Goal: Task Accomplishment & Management: Use online tool/utility

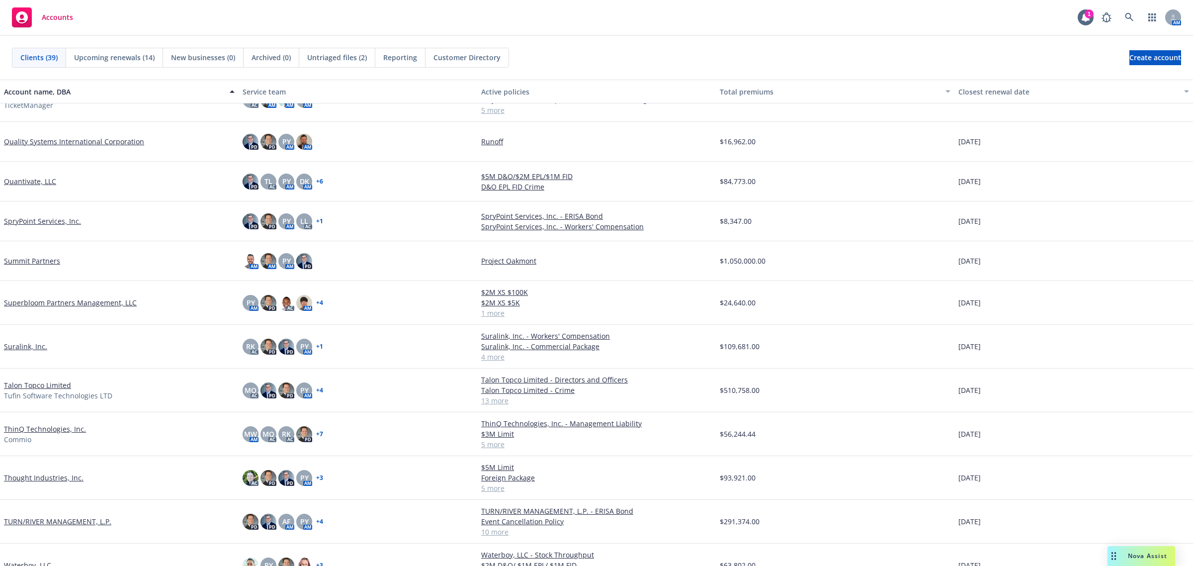
scroll to position [1047, 0]
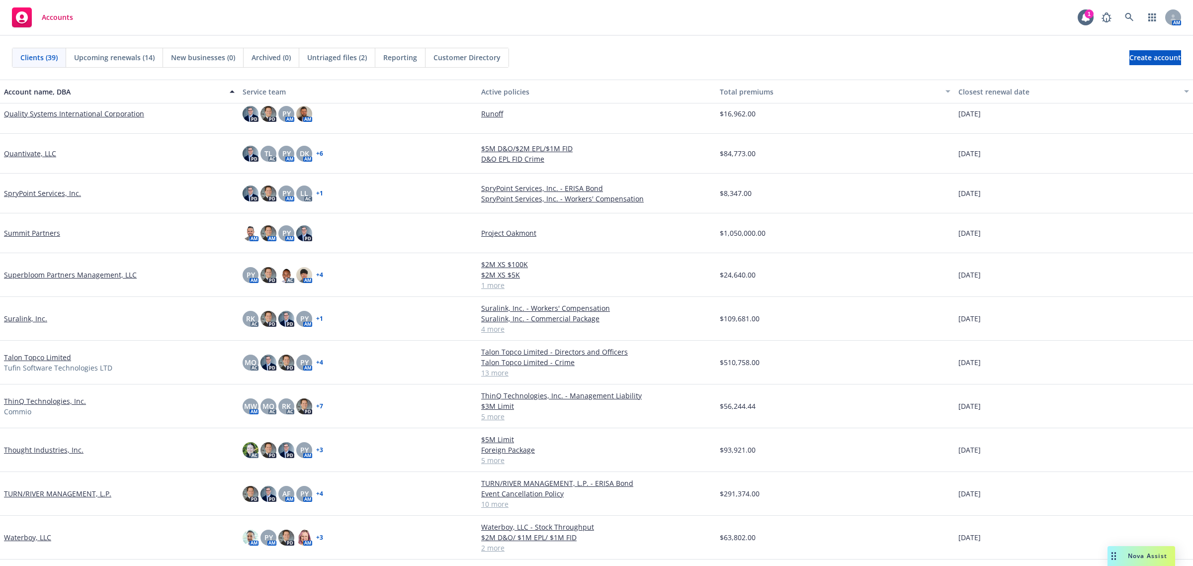
click at [38, 535] on link "Waterboy, LLC" at bounding box center [27, 537] width 47 height 10
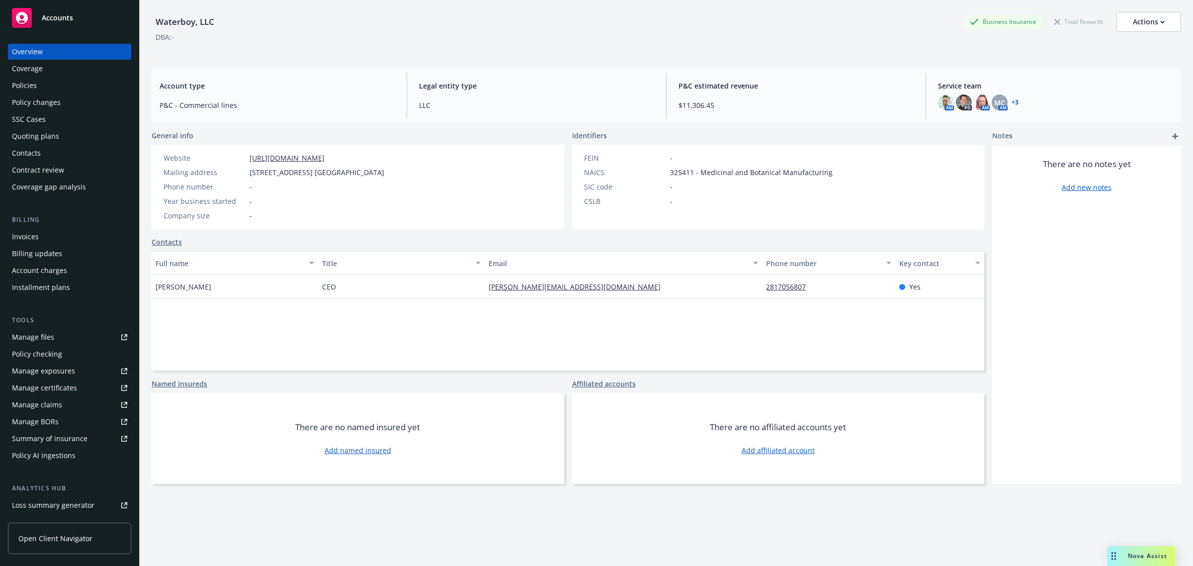
click at [80, 138] on div "Quoting plans" at bounding box center [69, 136] width 115 height 16
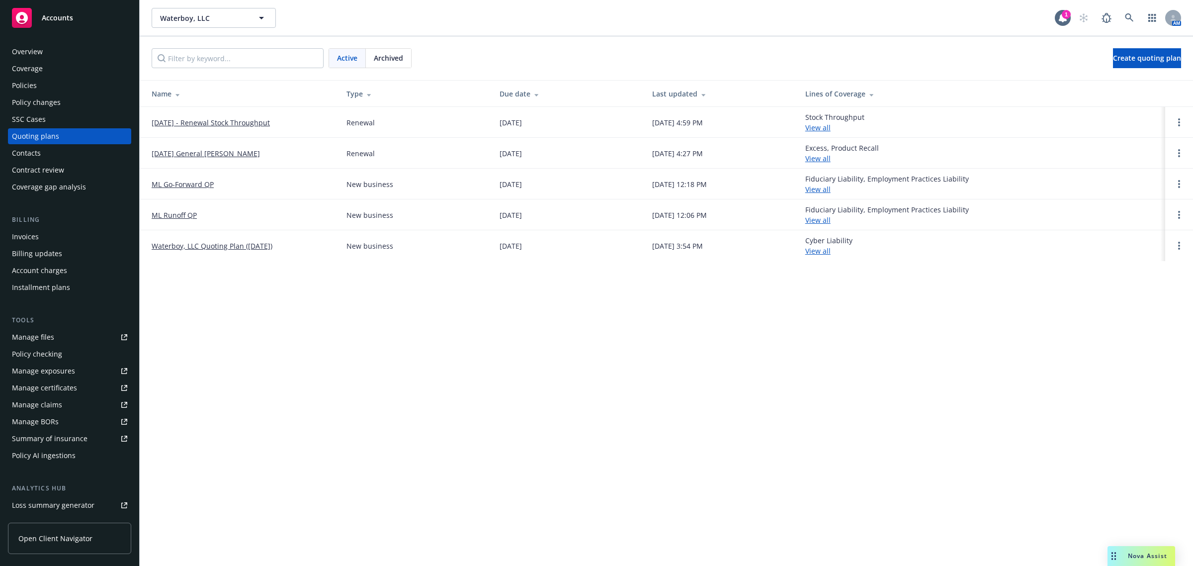
click at [240, 154] on link "[DATE] General [PERSON_NAME]" at bounding box center [206, 153] width 108 height 10
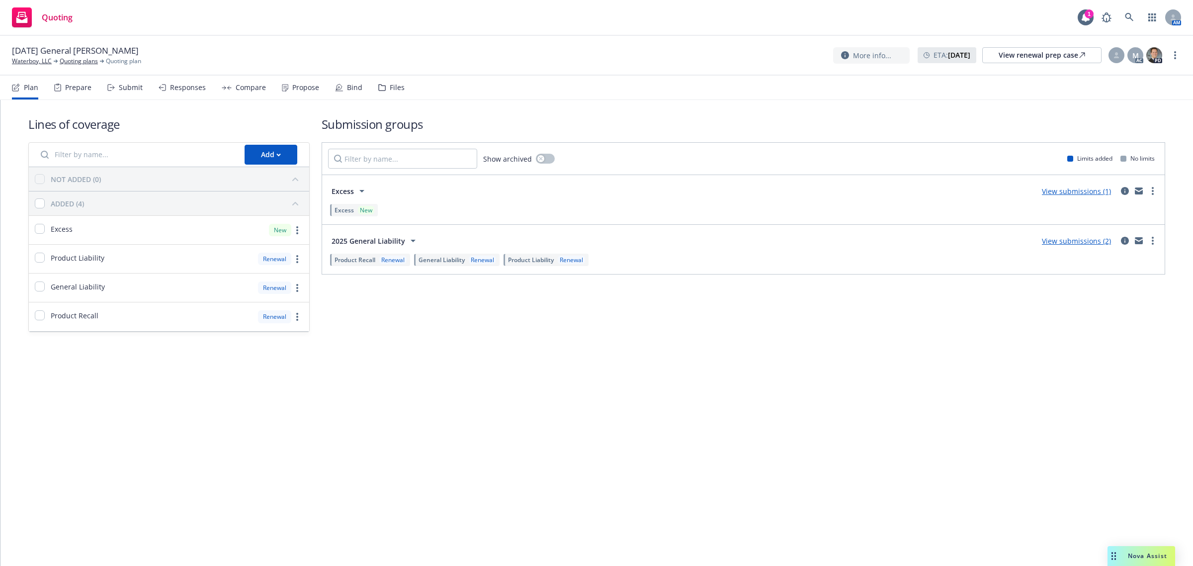
click at [123, 91] on div "Submit" at bounding box center [131, 88] width 24 height 8
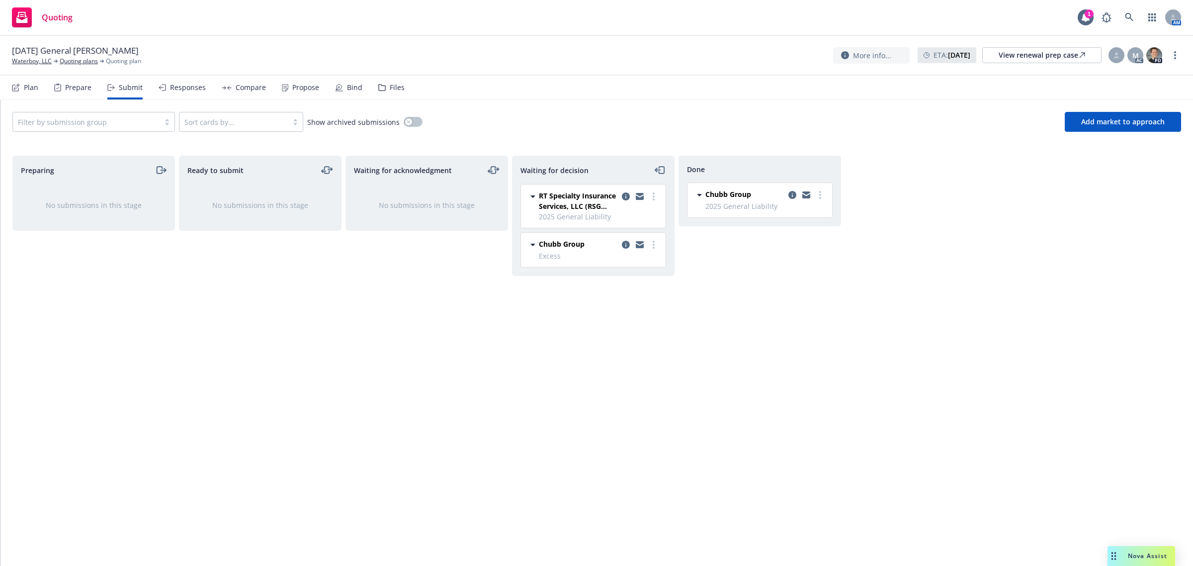
click at [532, 246] on icon at bounding box center [533, 245] width 12 height 12
click at [649, 244] on link "more" at bounding box center [654, 245] width 12 height 12
click at [729, 272] on div "Done Chubb Group 2025 General Liability Tuesday, September 23, 2025 at 4:26 PM" at bounding box center [759, 350] width 163 height 389
click at [626, 247] on icon "copy logging email" at bounding box center [626, 245] width 8 height 8
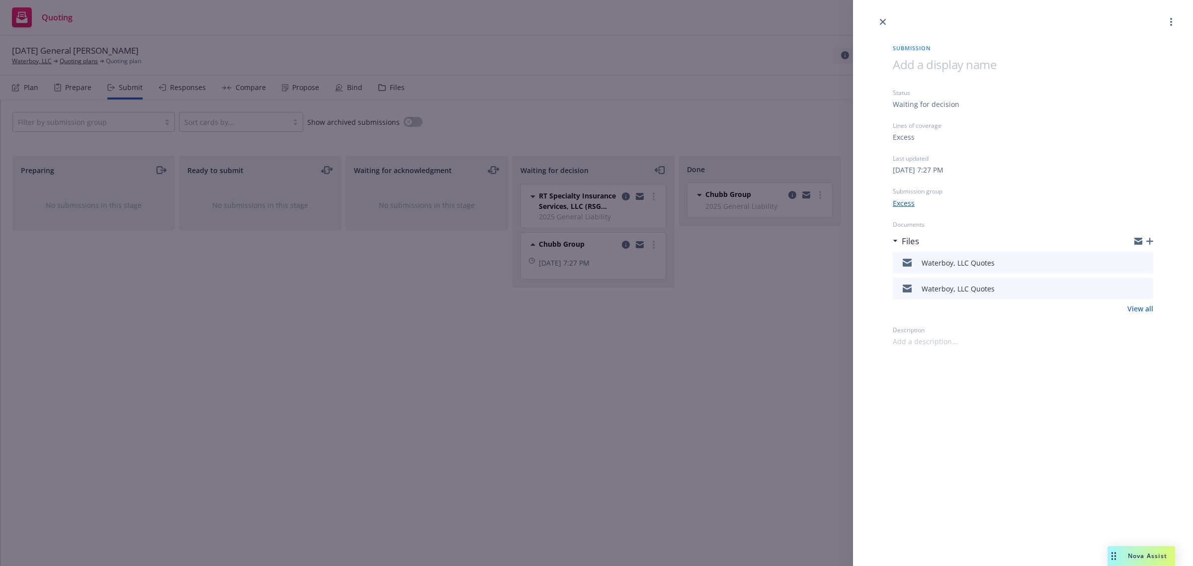
click at [1144, 263] on icon "preview file" at bounding box center [1143, 261] width 9 height 7
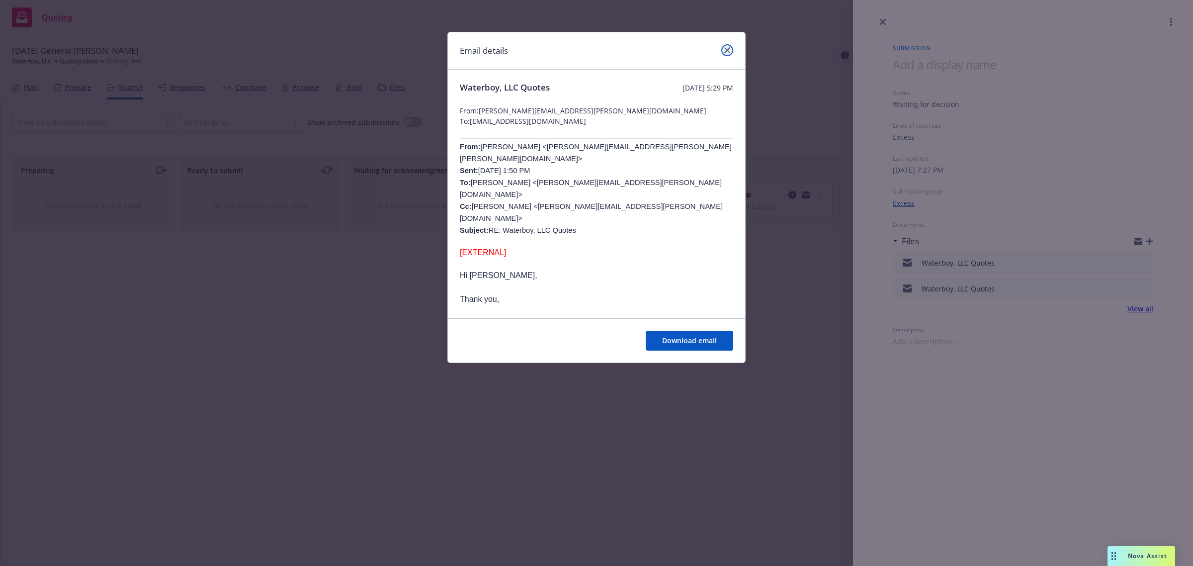
click at [728, 47] on icon "close" at bounding box center [727, 50] width 6 height 6
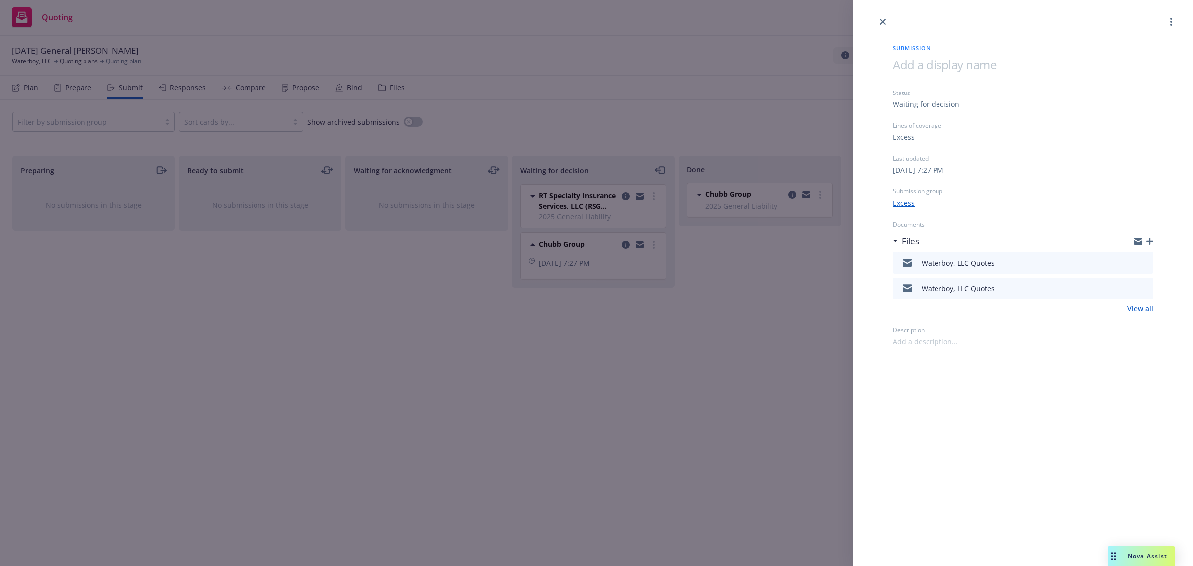
click at [1154, 239] on div "Submission Status Waiting for decision Lines of coverage Excess Last updated Th…" at bounding box center [1023, 187] width 292 height 319
click at [1153, 239] on icon "button" at bounding box center [1149, 241] width 7 height 7
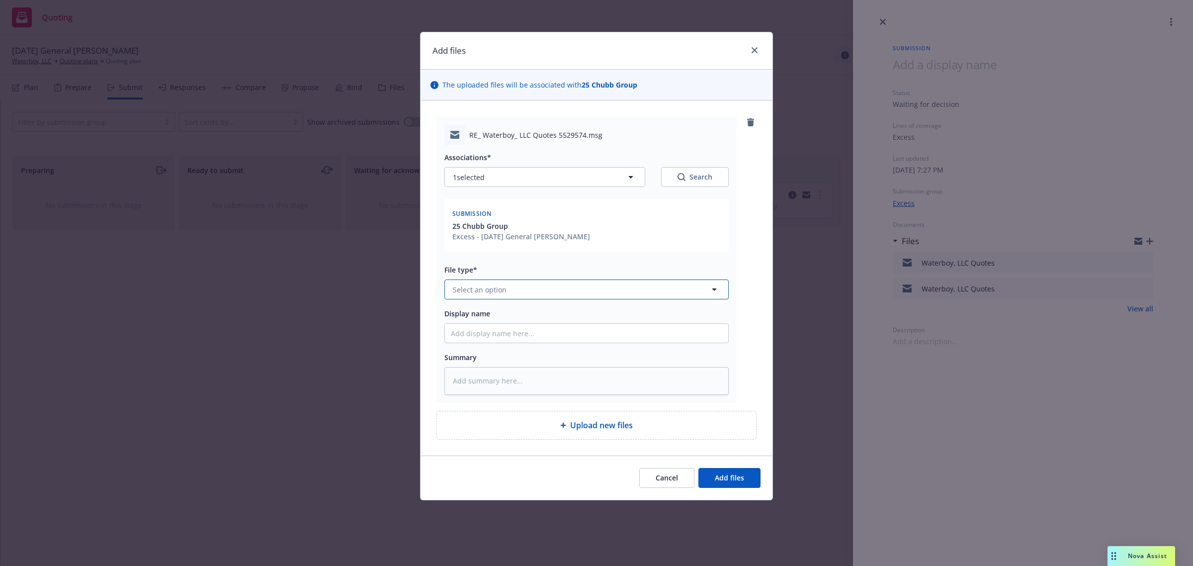
click at [503, 289] on span "Select an option" at bounding box center [480, 289] width 54 height 10
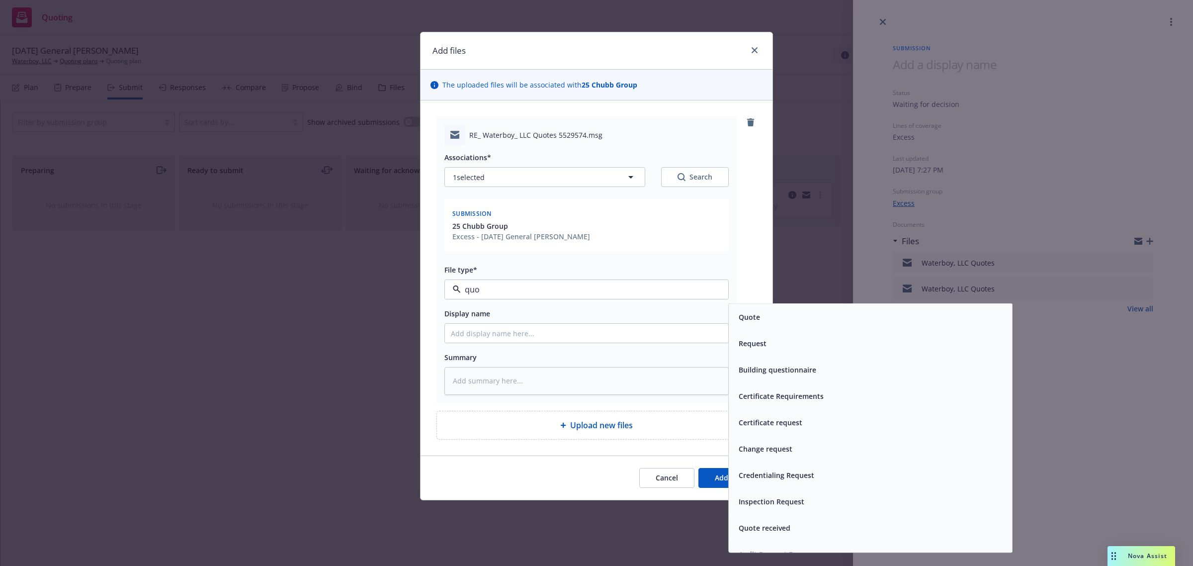
type input "quot"
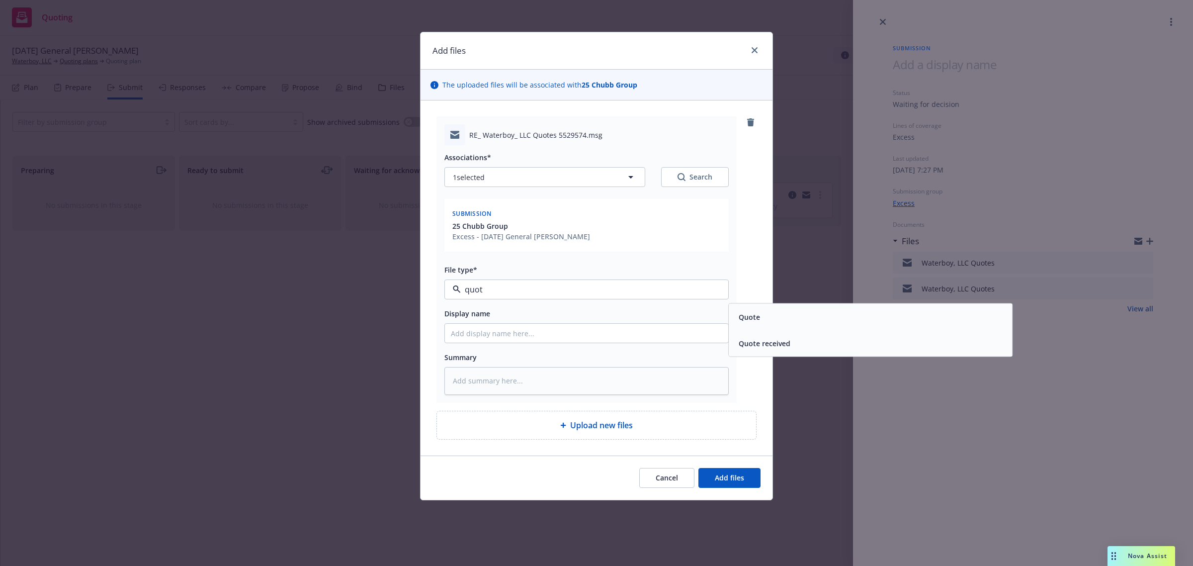
click at [741, 313] on span "Quote" at bounding box center [749, 317] width 21 height 10
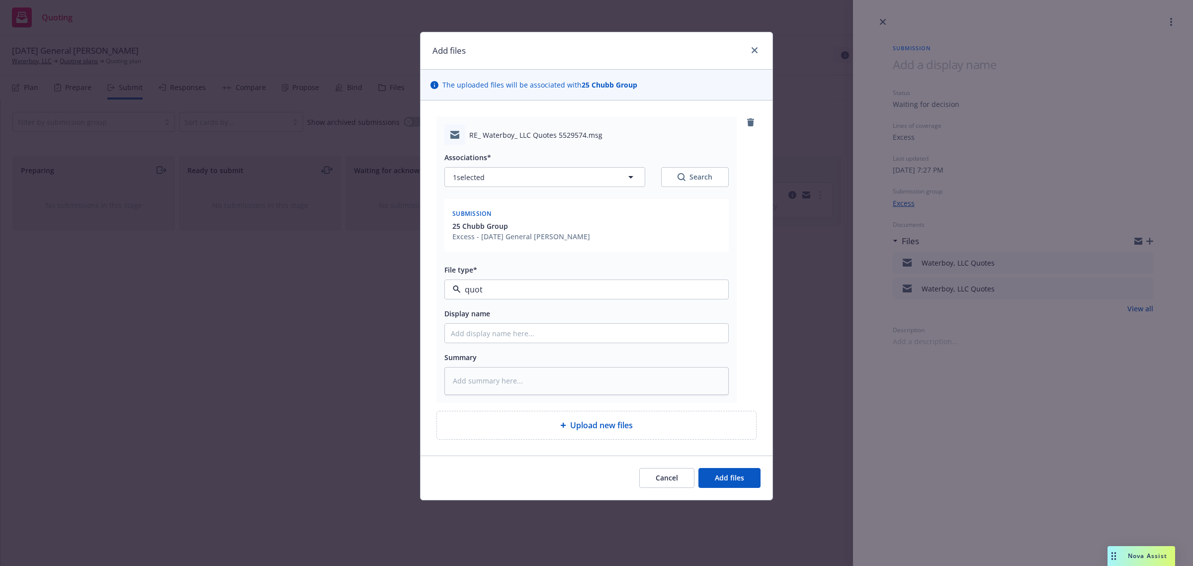
type textarea "x"
click at [568, 294] on span "Quote" at bounding box center [568, 289] width 230 height 10
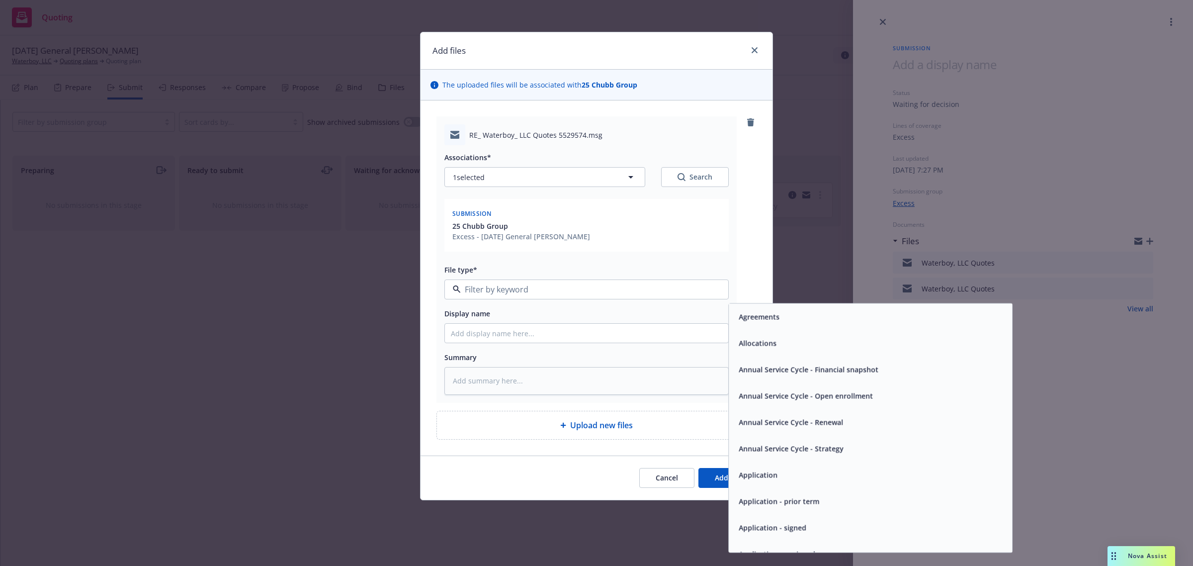
click at [568, 294] on input at bounding box center [585, 289] width 248 height 12
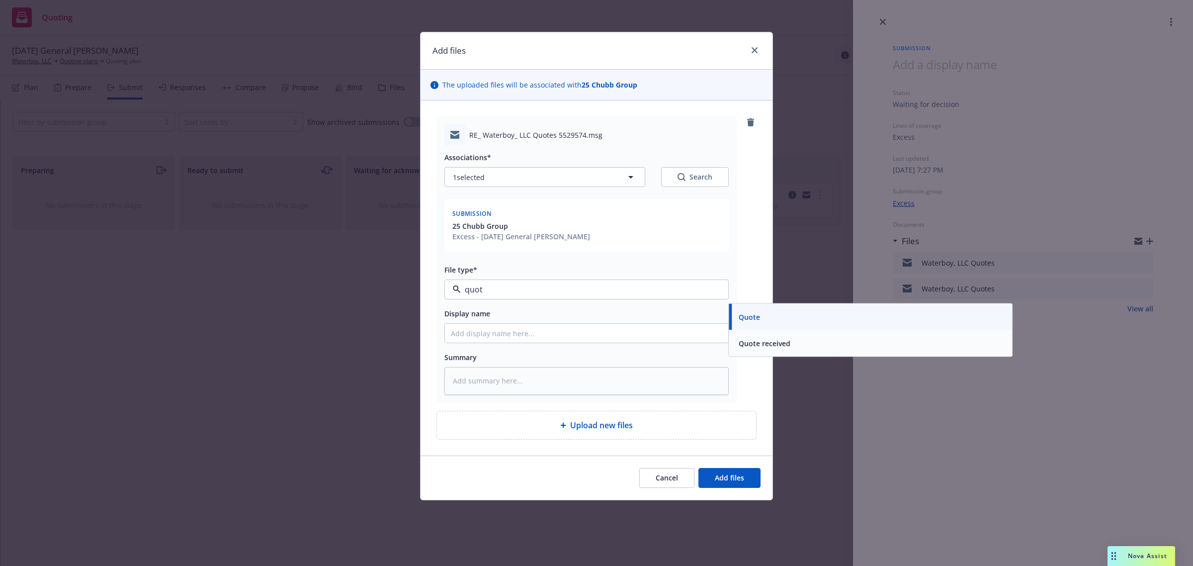
type input "quote"
click at [770, 343] on span "Quote received" at bounding box center [765, 343] width 52 height 10
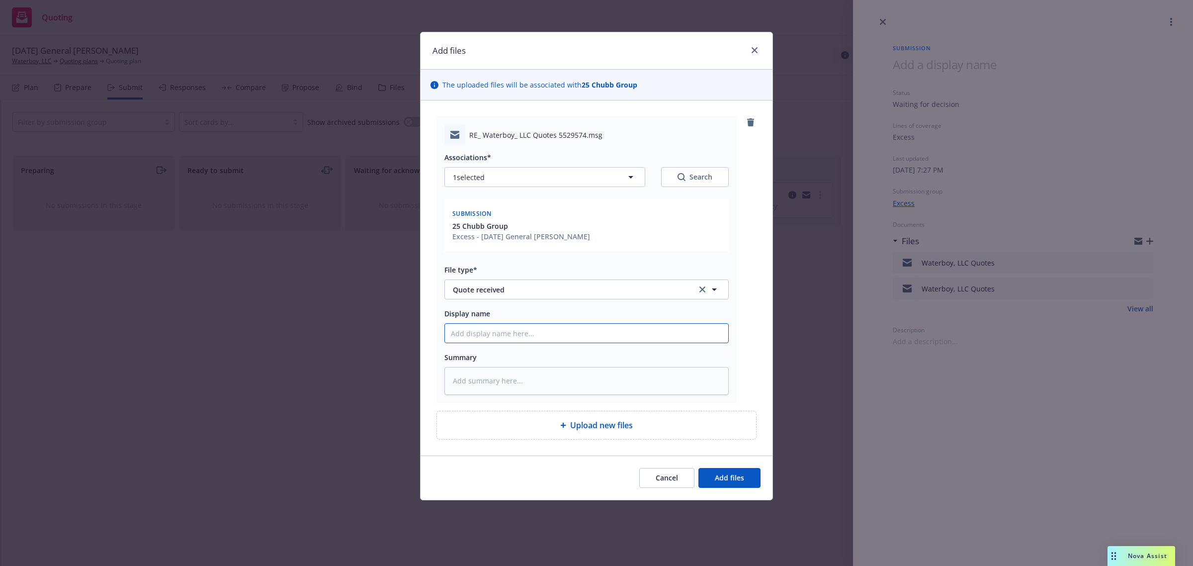
click at [557, 332] on input "Display name" at bounding box center [586, 333] width 283 height 19
paste input "Quote Summary – CGL, PCO (Retro to 2022), Umbrella $4M, Auto $1M – Total $36,828"
type textarea "x"
type input "Quote Summary – CGL, PCO (Retro to 2022), Umbrella $4M, Auto $1M – Total $36,828"
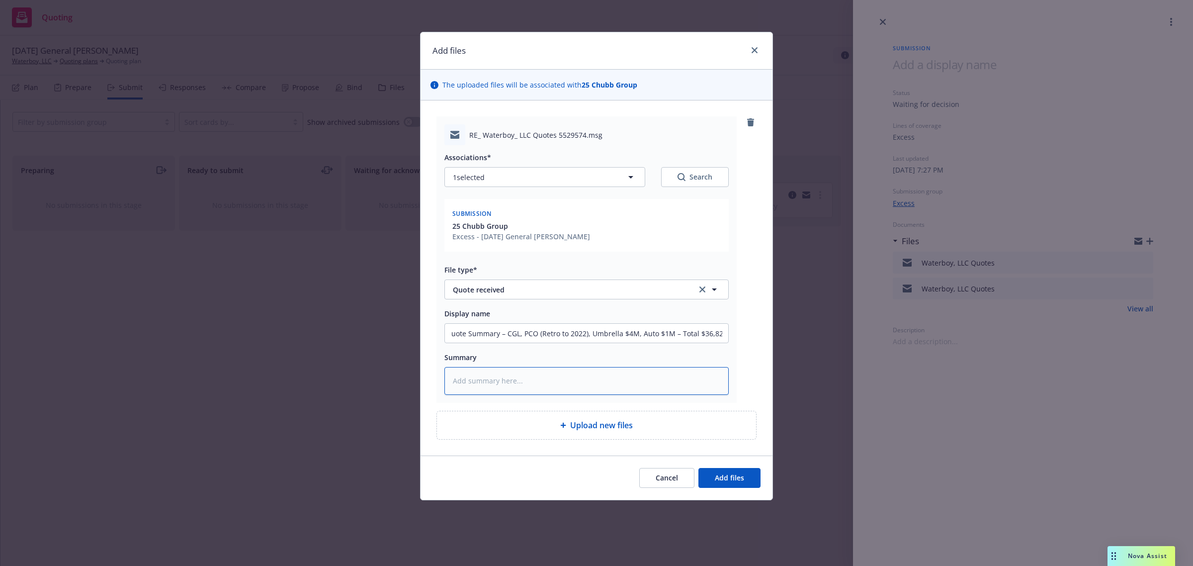
click at [523, 378] on textarea at bounding box center [586, 381] width 284 height 28
click at [497, 385] on textarea at bounding box center [586, 381] width 284 height 28
paste textarea "Attached are quotes for a $4M umbrella and NOH Auto at $1M, plus updated PCO an…"
type textarea "x"
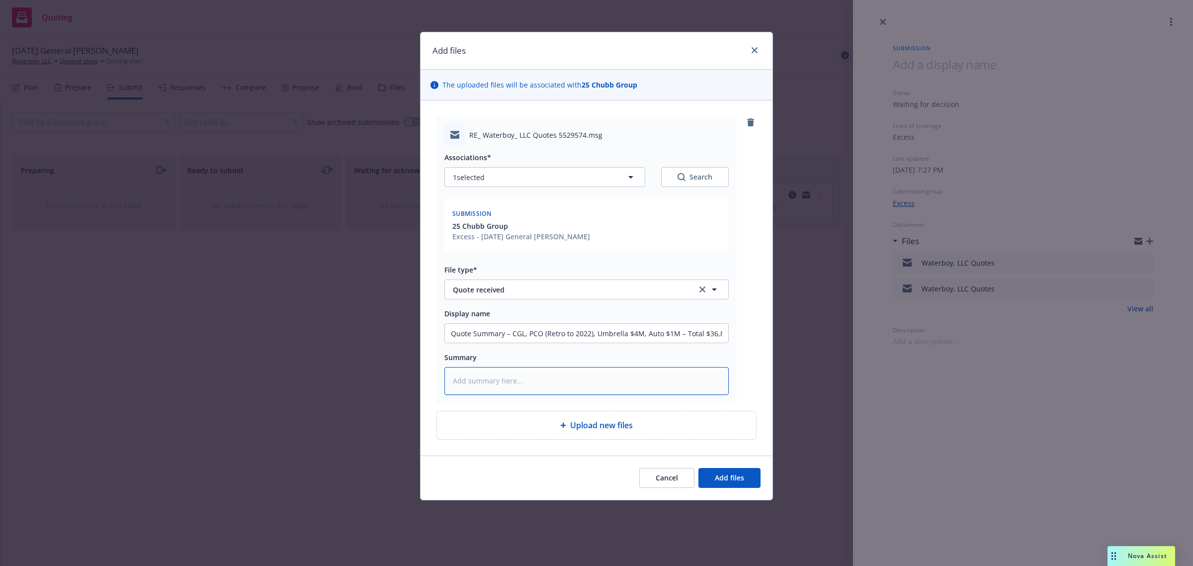
type textarea "Attached are quotes for a $4M umbrella and NOH Auto at $1M, plus updated PCO an…"
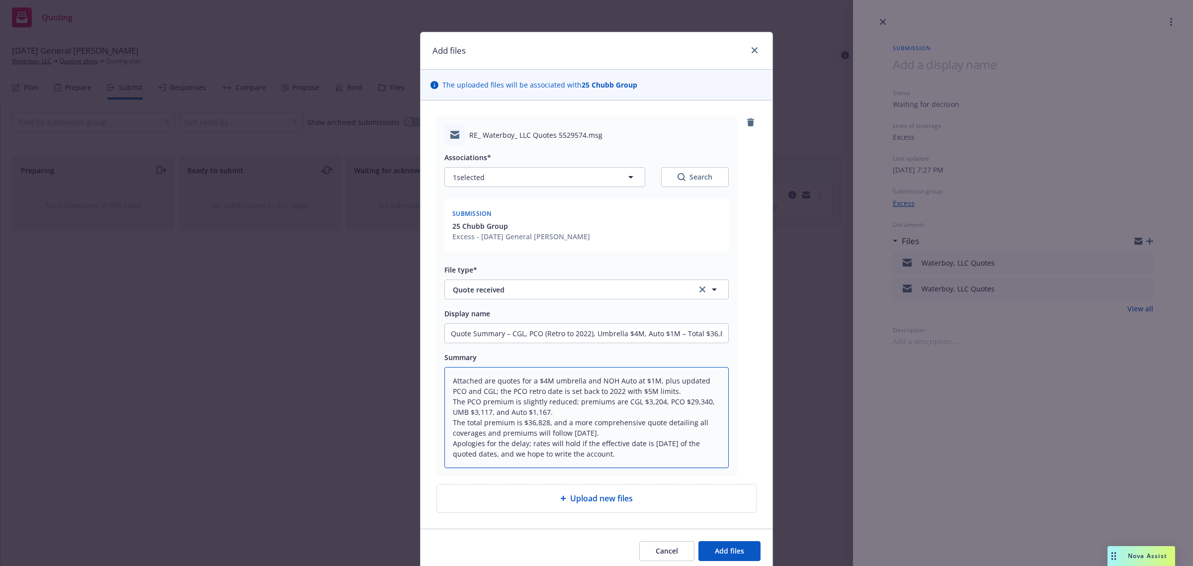
drag, startPoint x: 525, startPoint y: 443, endPoint x: 428, endPoint y: 444, distance: 96.4
click at [428, 444] on div "RE_ Waterboy_ LLC Quotes 5529574.msg Associations* 1 selected Search Submission…" at bounding box center [596, 314] width 352 height 428
type textarea "x"
type textarea "Attached are quotes for a $4M umbrella and NOH Auto at $1M, plus updated PCO an…"
type textarea "x"
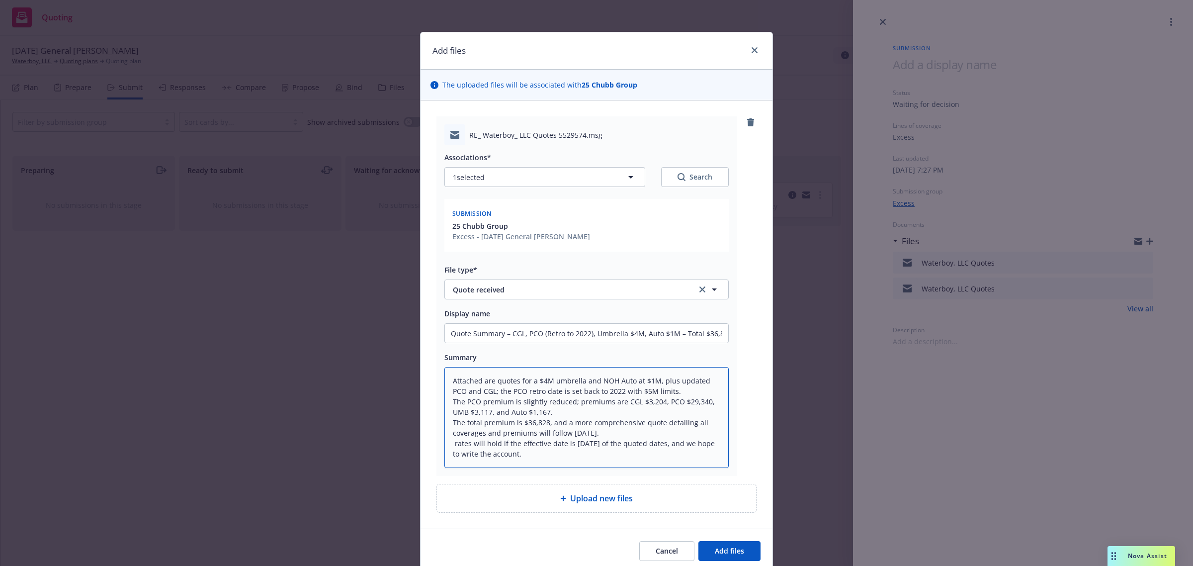
type textarea "Attached are quotes for a $4M umbrella and NOH Auto at $1M, plus updated PCO an…"
type textarea "x"
type textarea "Attached are quotes for a $4M umbrella and NOH Auto at $1M, plus updated PCO an…"
type textarea "x"
type textarea "Attached are quotes for a $4M umbrella and NOH Auto at $1M, plus updated PCO an…"
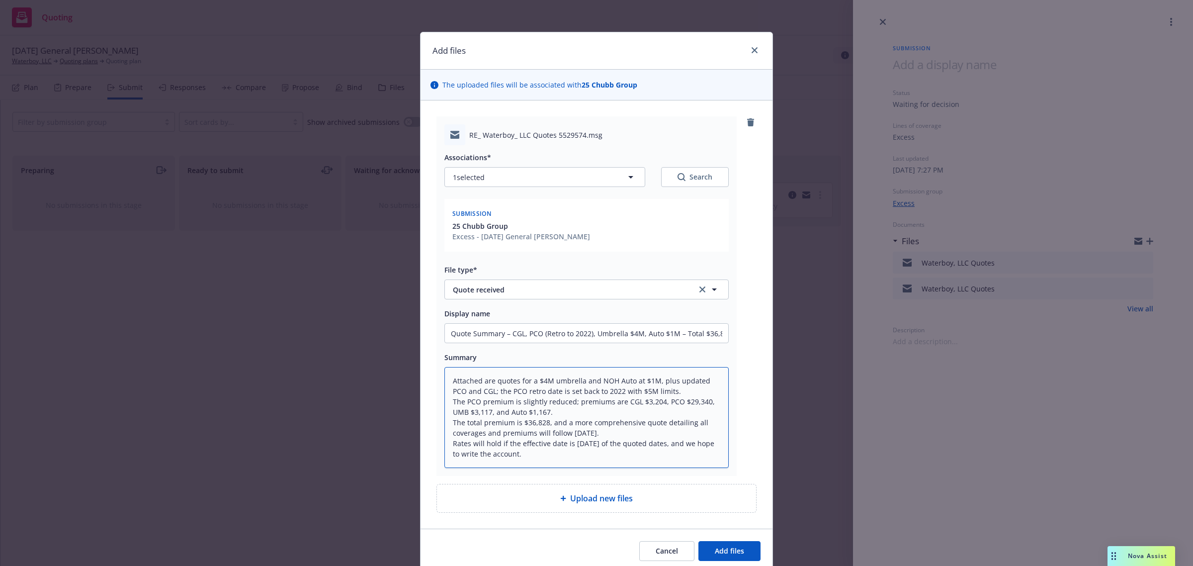
click at [543, 445] on textarea "Attached are quotes for a $4M umbrella and NOH Auto at $1M, plus updated PCO an…" at bounding box center [586, 417] width 284 height 101
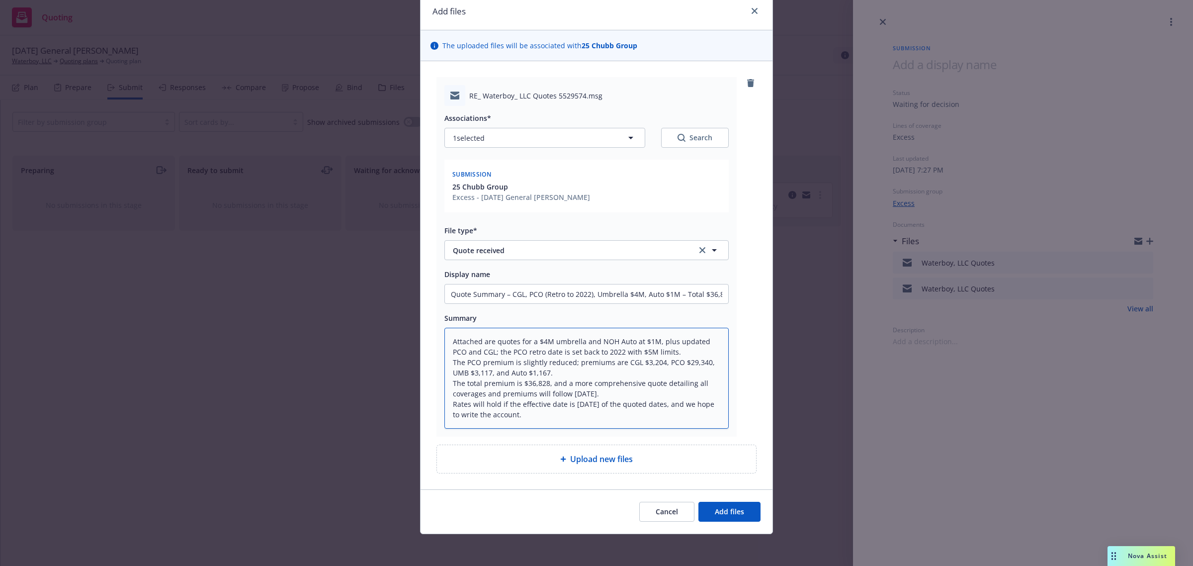
click at [564, 374] on textarea "Attached are quotes for a $4M umbrella and NOH Auto at $1M, plus updated PCO an…" at bounding box center [586, 378] width 284 height 101
drag, startPoint x: 472, startPoint y: 389, endPoint x: 579, endPoint y: 397, distance: 107.2
click at [578, 397] on textarea "Attached are quotes for a $4M umbrella and NOH Auto at $1M, plus updated PCO an…" at bounding box center [586, 378] width 284 height 101
click at [622, 397] on textarea "Attached are quotes for a $4M umbrella and NOH Auto at $1M, plus updated PCO an…" at bounding box center [586, 378] width 284 height 101
click at [615, 418] on textarea "Attached are quotes for a $4M umbrella and NOH Auto at $1M, plus updated PCO an…" at bounding box center [586, 378] width 284 height 101
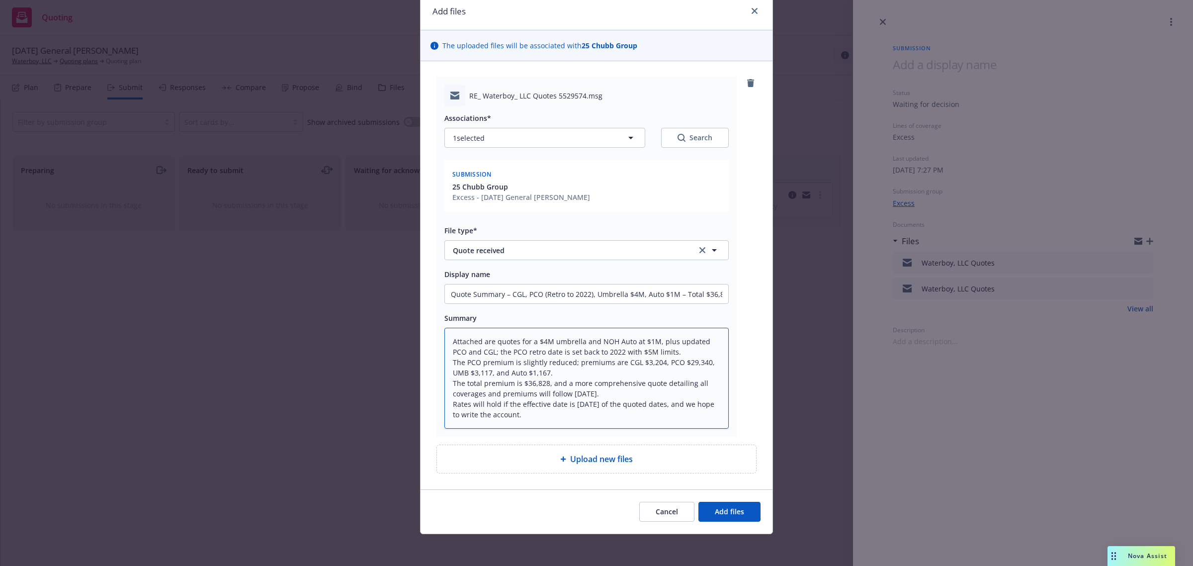
drag, startPoint x: 549, startPoint y: 414, endPoint x: 682, endPoint y: 406, distance: 132.9
click at [677, 407] on textarea "Attached are quotes for a $4M umbrella and NOH Auto at $1M, plus updated PCO an…" at bounding box center [586, 378] width 284 height 101
click at [701, 404] on textarea "Attached are quotes for a $4M umbrella and NOH Auto at $1M, plus updated PCO an…" at bounding box center [586, 378] width 284 height 101
type textarea "x"
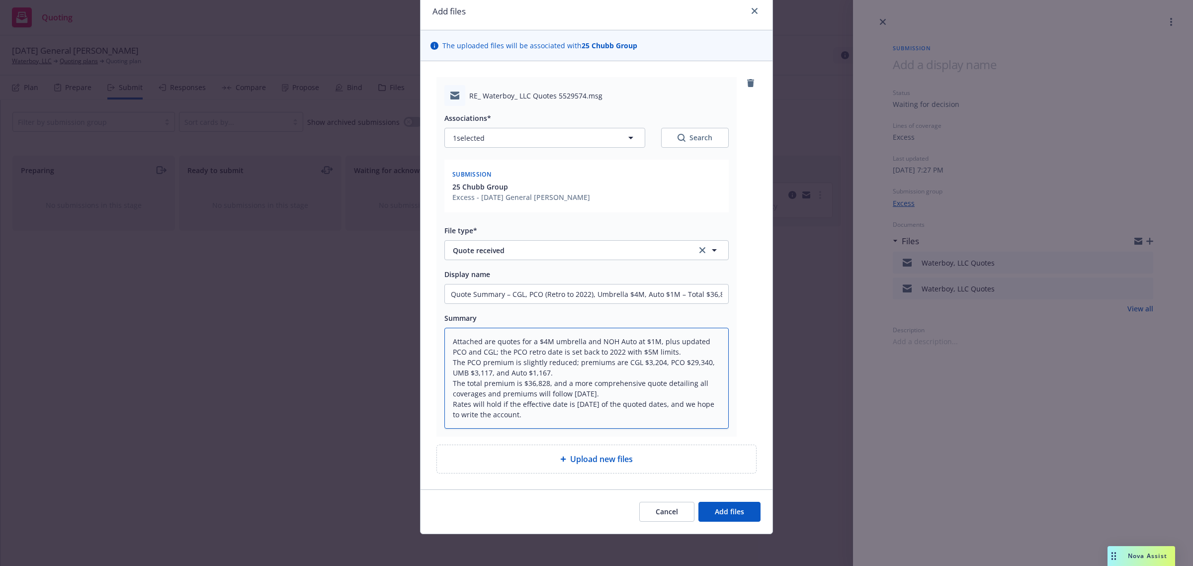
type textarea "Attached are quotes for a $4M umbrella and NOH Auto at $1M, plus updated PCO an…"
type textarea "x"
type textarea "Attached are quotes for a $4M umbrella and NOH Auto at $1M, plus updated PCO an…"
type textarea "x"
type textarea "Attached are quotes for a $4M umbrella and NOH Auto at $1M, plus updated PCO an…"
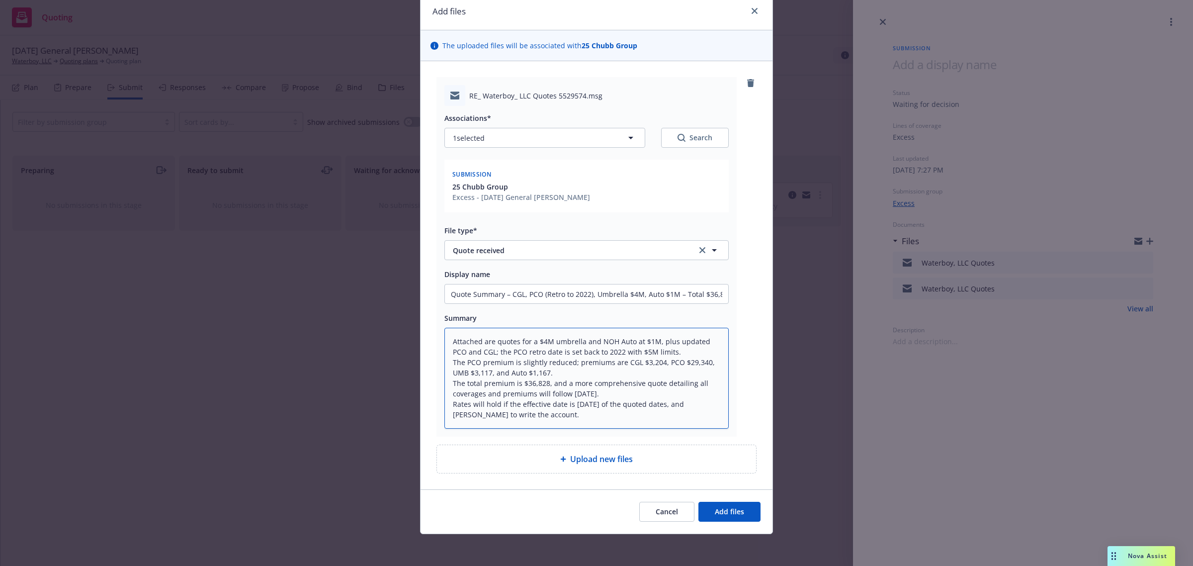
type textarea "x"
type textarea "Attached are quotes for a $4M umbrella and NOH Auto at $1M, plus updated PCO an…"
type textarea "x"
type textarea "Attached are quotes for a $4M umbrella and NOH Auto at $1M, plus updated PCO an…"
type textarea "x"
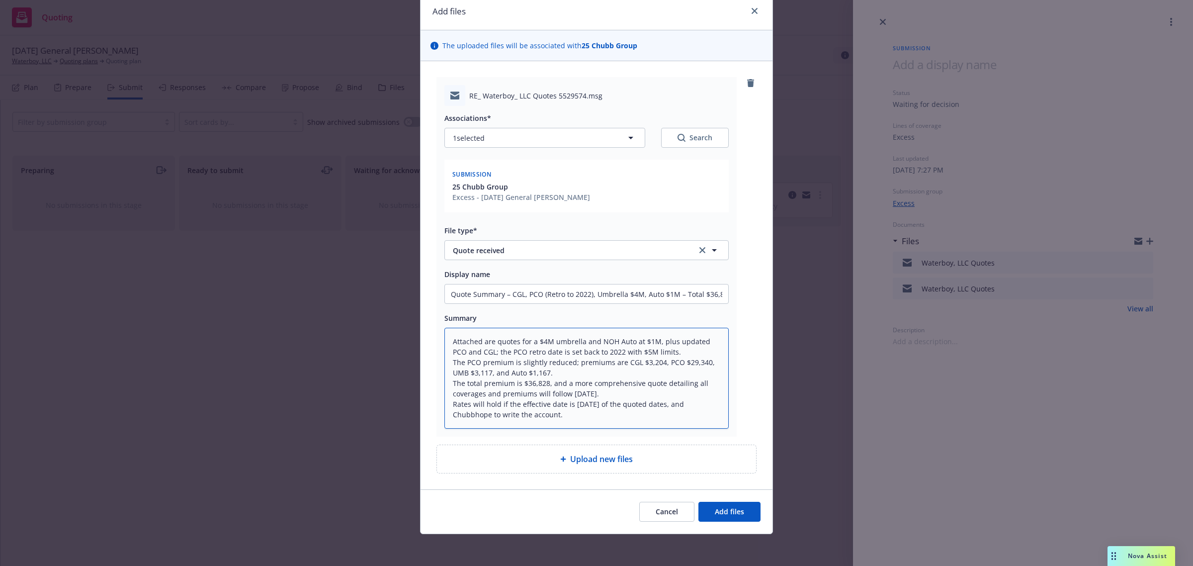
type textarea "Attached are quotes for a $4M umbrella and NOH Auto at $1M, plus updated PCO an…"
type textarea "x"
type textarea "Attached are quotes for a $4M umbrella and NOH Auto at $1M, plus updated PCO an…"
type textarea "x"
type textarea "Attached are quotes for a $4M umbrella and NOH Auto at $1M, plus updated PCO an…"
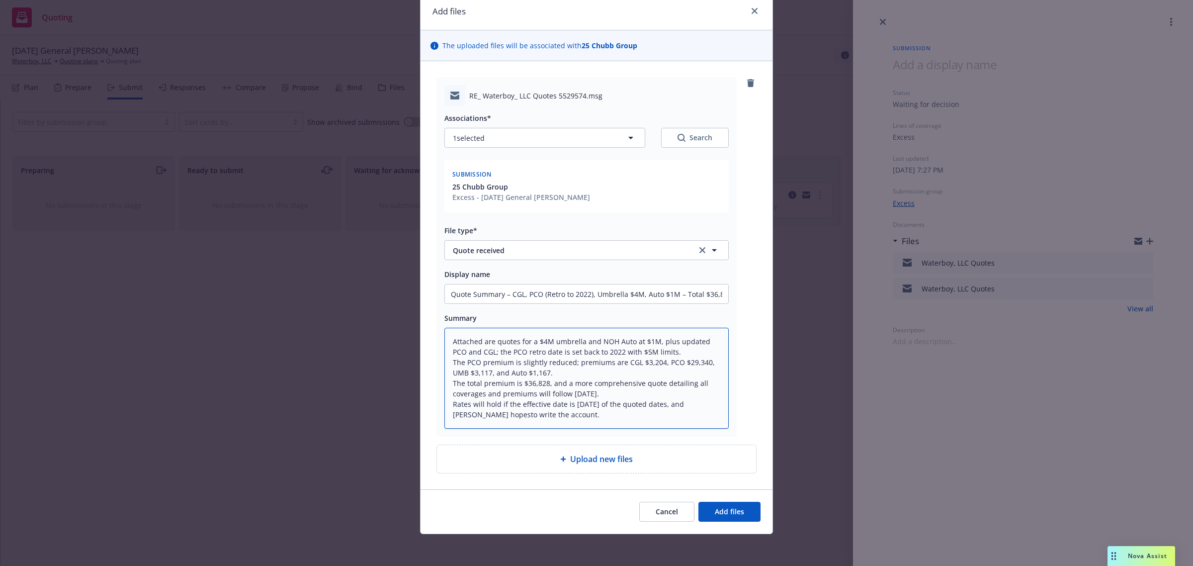
type textarea "x"
type textarea "Attached are quotes for a $4M umbrella and NOH Auto at $1M, plus updated PCO an…"
click at [717, 509] on span "Add files" at bounding box center [729, 510] width 29 height 9
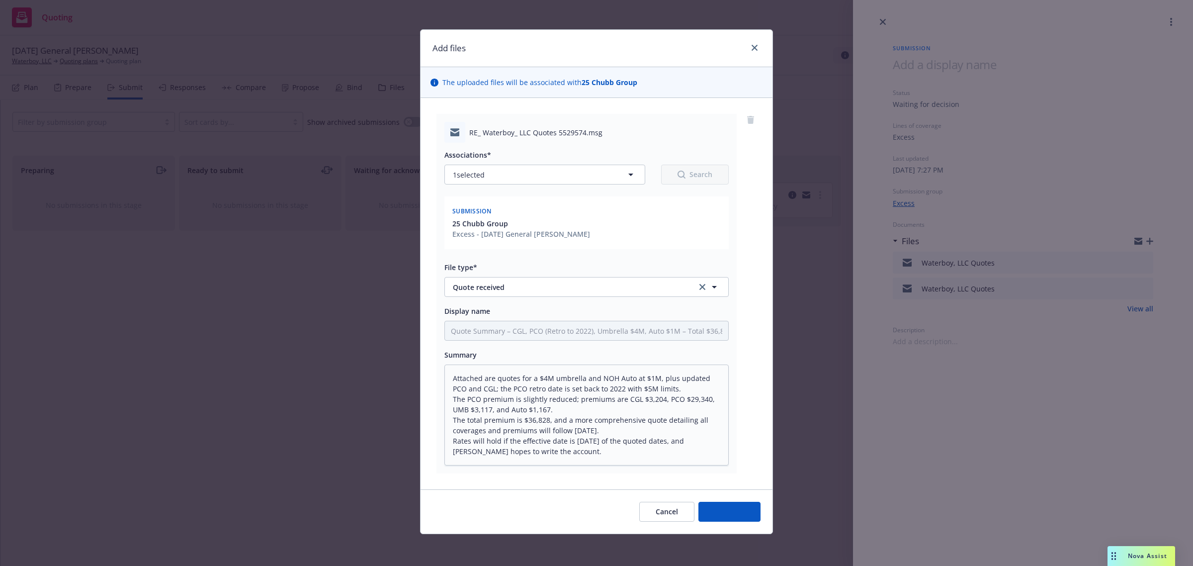
scroll to position [2, 0]
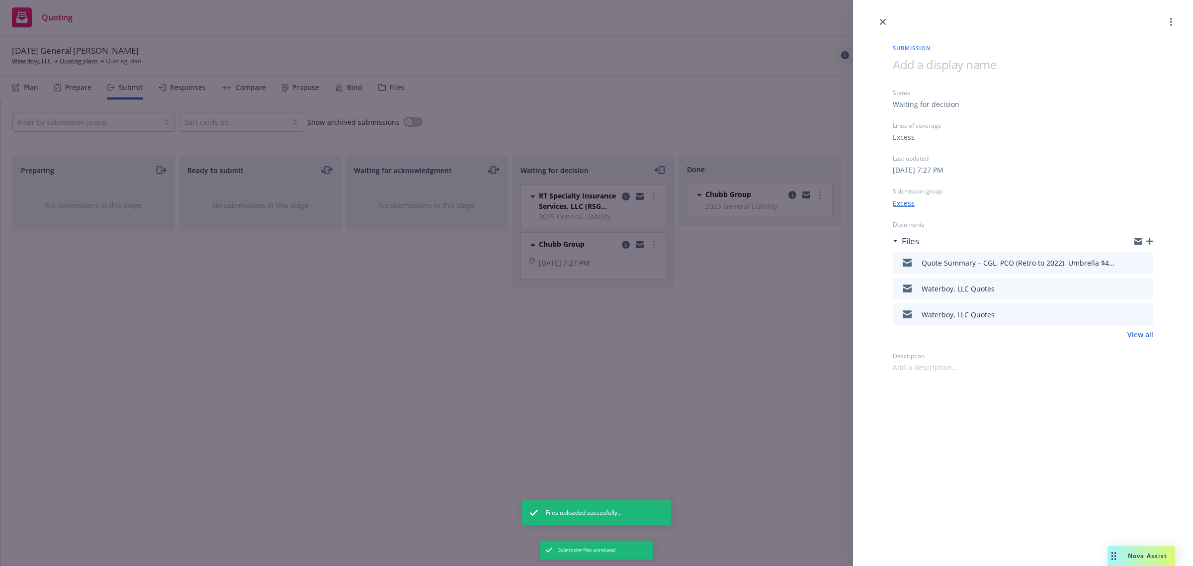
click at [631, 408] on div "Submission Status Waiting for decision Lines of coverage Excess Last updated Th…" at bounding box center [596, 283] width 1193 height 566
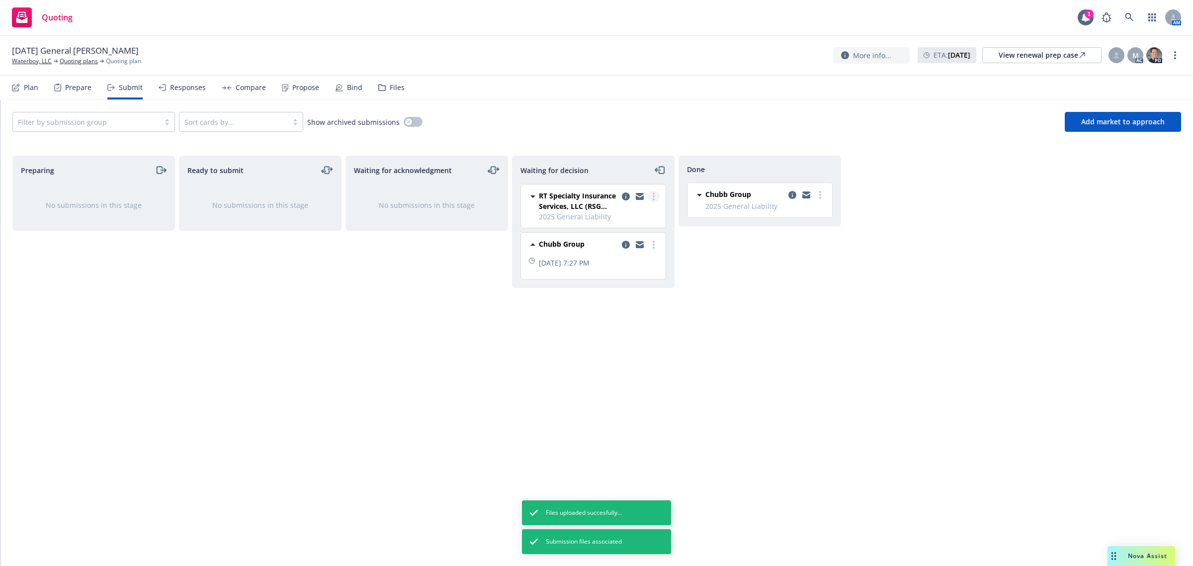
click at [659, 194] on link "more" at bounding box center [654, 196] width 12 height 12
click at [788, 419] on div "Done Chubb Group 2025 General Liability Tuesday, September 23, 2025 at 4:26 PM" at bounding box center [759, 350] width 163 height 389
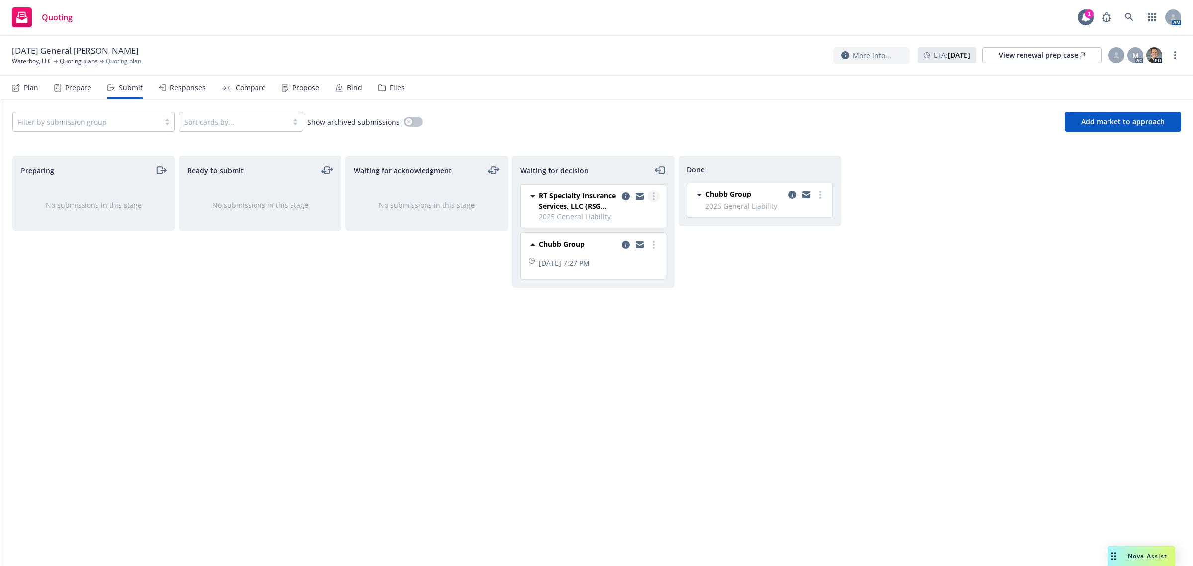
click at [654, 195] on circle "more" at bounding box center [654, 196] width 2 height 2
click at [582, 201] on span "RT Specialty Insurance Services, LLC (RSG Specialty, LLC)" at bounding box center [578, 200] width 79 height 21
click at [625, 196] on icon "copy logging email" at bounding box center [626, 196] width 8 height 8
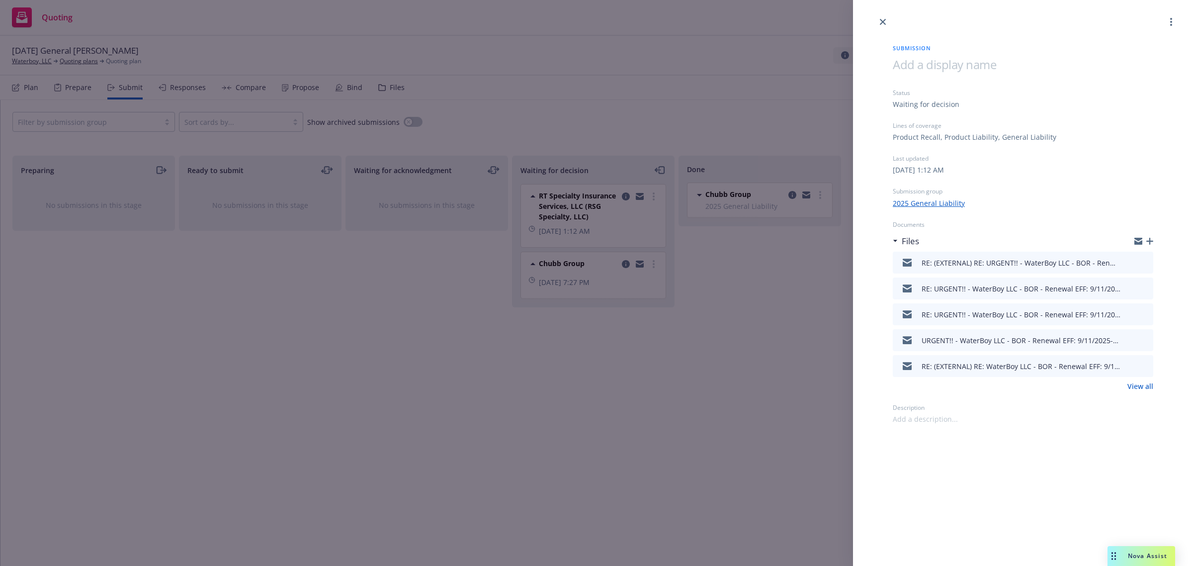
click at [1148, 262] on icon "preview file" at bounding box center [1143, 261] width 9 height 7
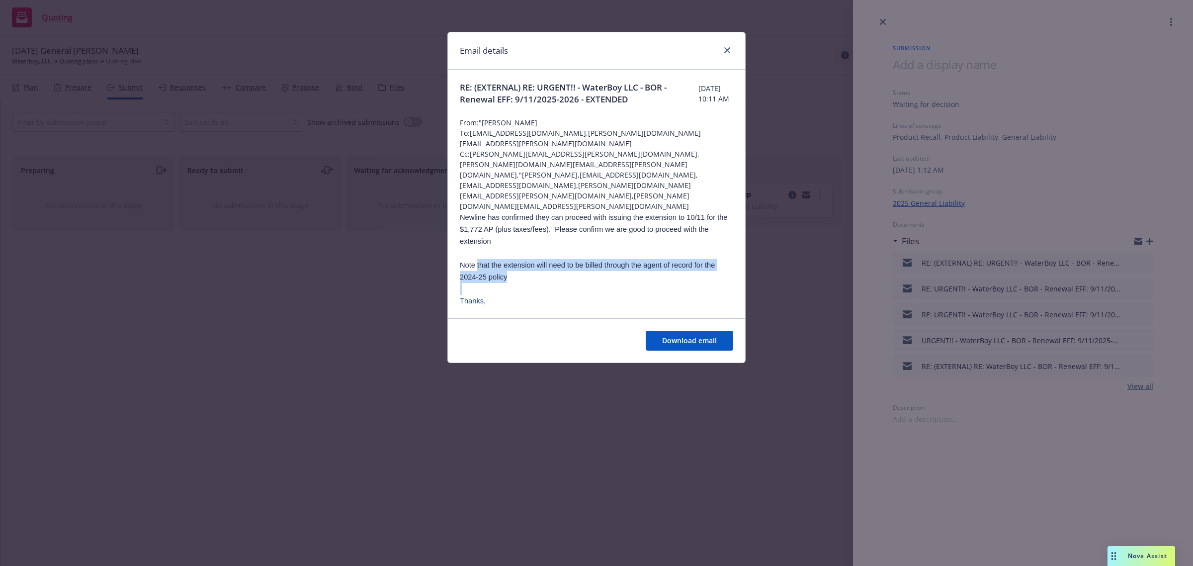
drag, startPoint x: 502, startPoint y: 245, endPoint x: 618, endPoint y: 229, distance: 116.8
click at [728, 52] on icon "close" at bounding box center [727, 50] width 6 height 6
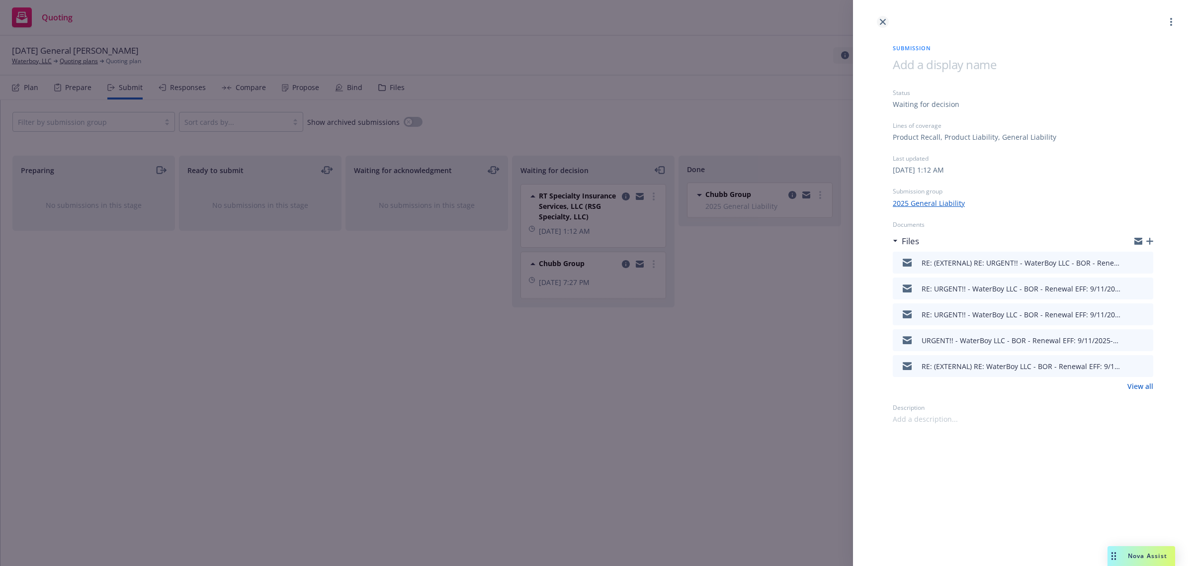
click at [881, 20] on icon "close" at bounding box center [883, 22] width 6 height 6
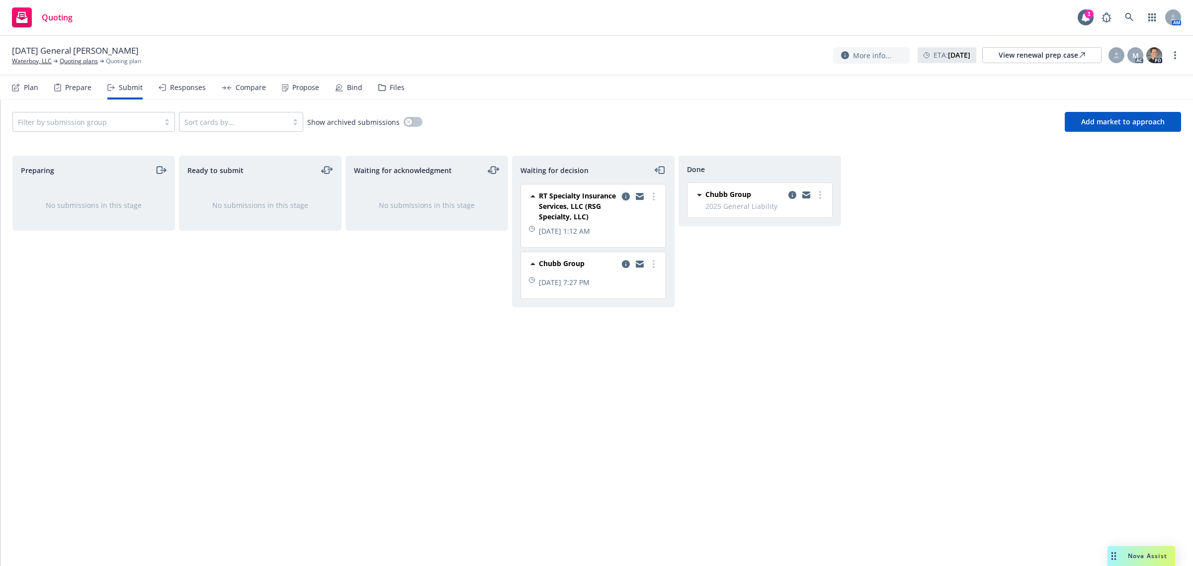
click at [624, 195] on icon "copy logging email" at bounding box center [626, 196] width 8 height 8
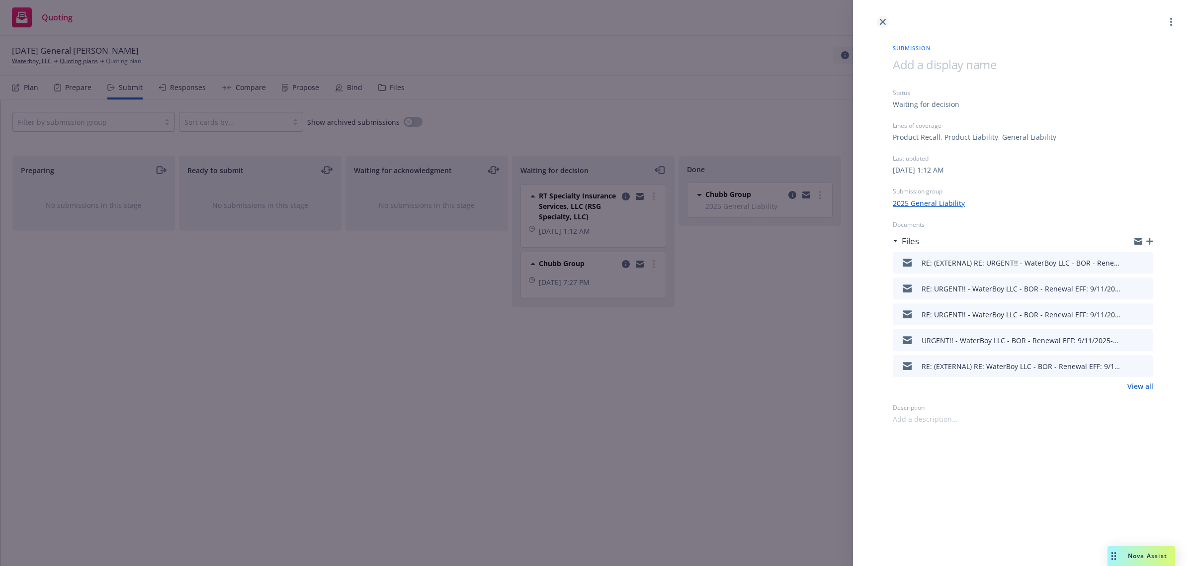
click at [883, 19] on icon "close" at bounding box center [883, 22] width 6 height 6
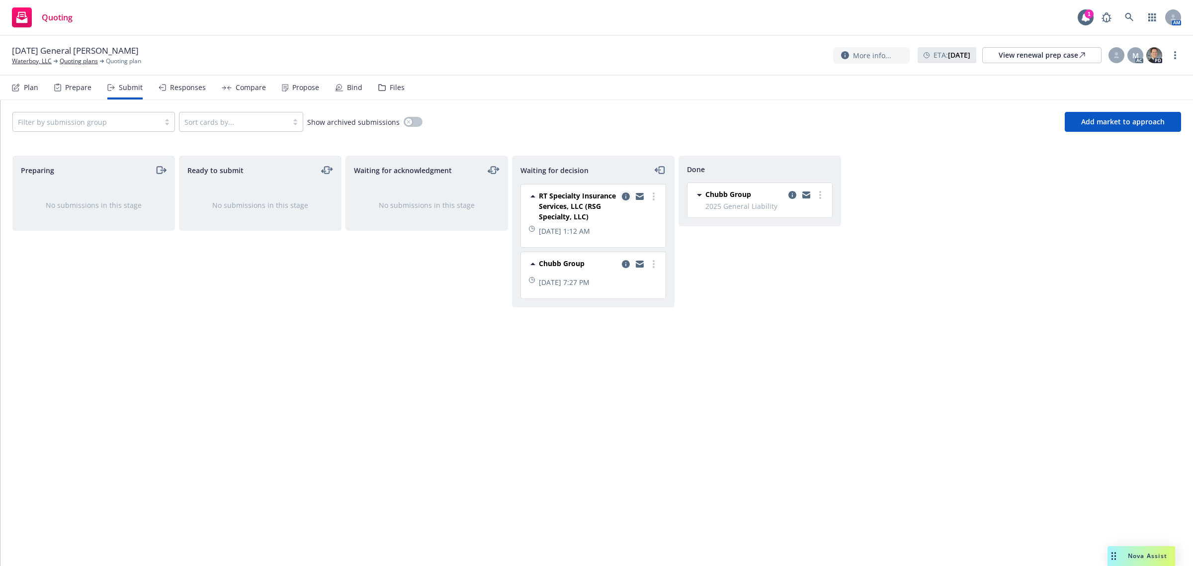
click at [622, 197] on icon "copy logging email" at bounding box center [626, 196] width 8 height 8
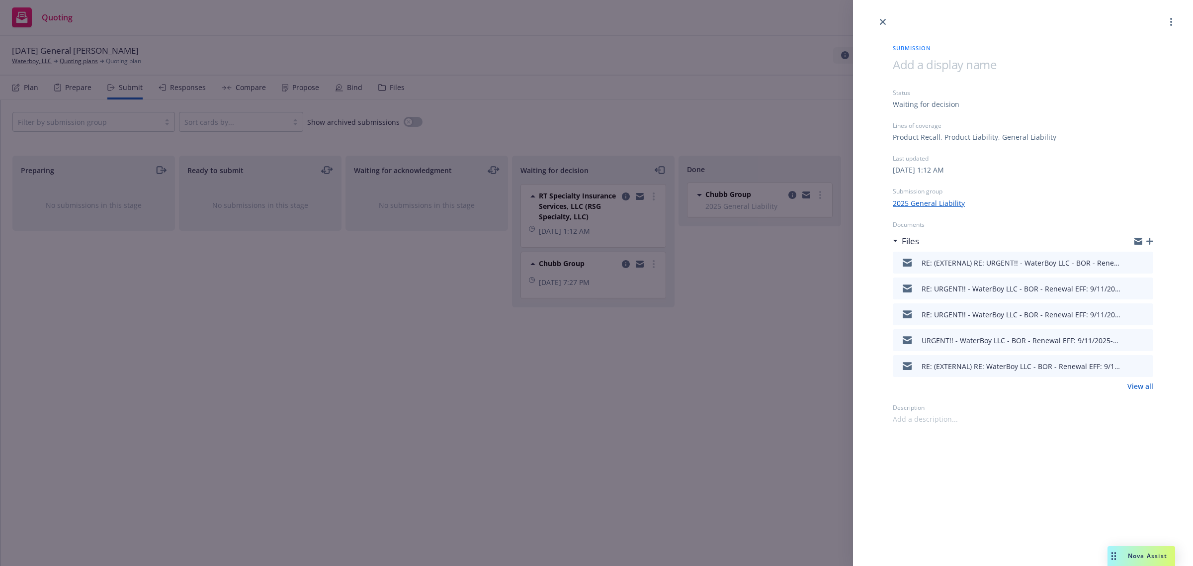
click at [1150, 237] on div "Files" at bounding box center [1023, 241] width 260 height 21
click at [1151, 235] on div "Files" at bounding box center [1023, 241] width 260 height 21
click at [1150, 241] on icon "button" at bounding box center [1149, 241] width 7 height 7
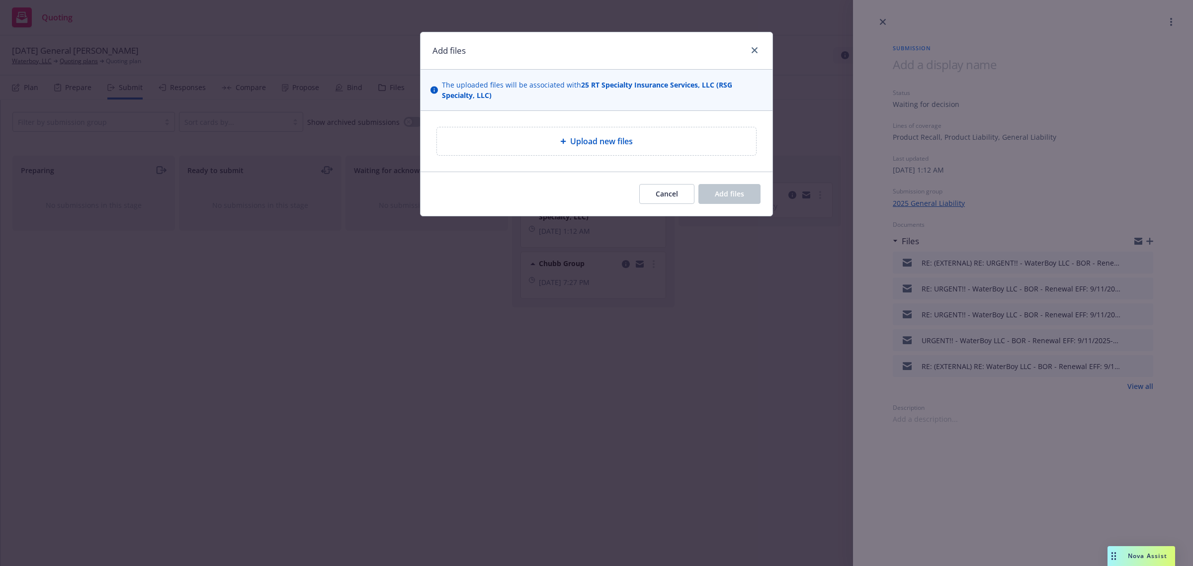
click at [657, 144] on div "Upload new files" at bounding box center [596, 141] width 303 height 12
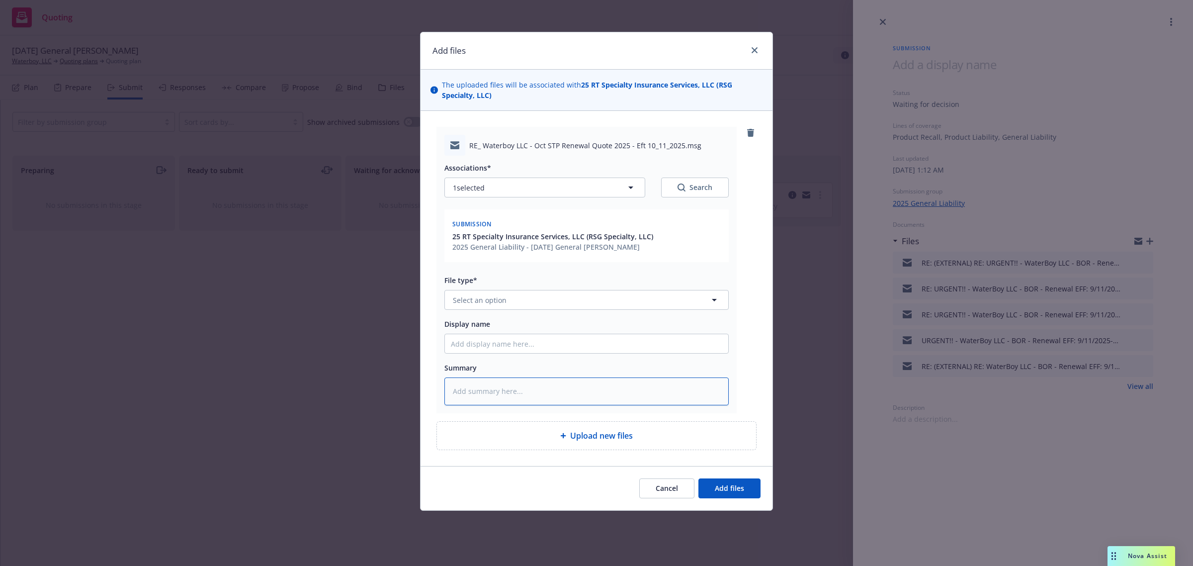
click at [486, 386] on textarea at bounding box center [586, 391] width 284 height 28
paste textarea "Account: Waterboy LLC – STP renewal effective [DATE]; total premium $31,093 (eq…"
type textarea "x"
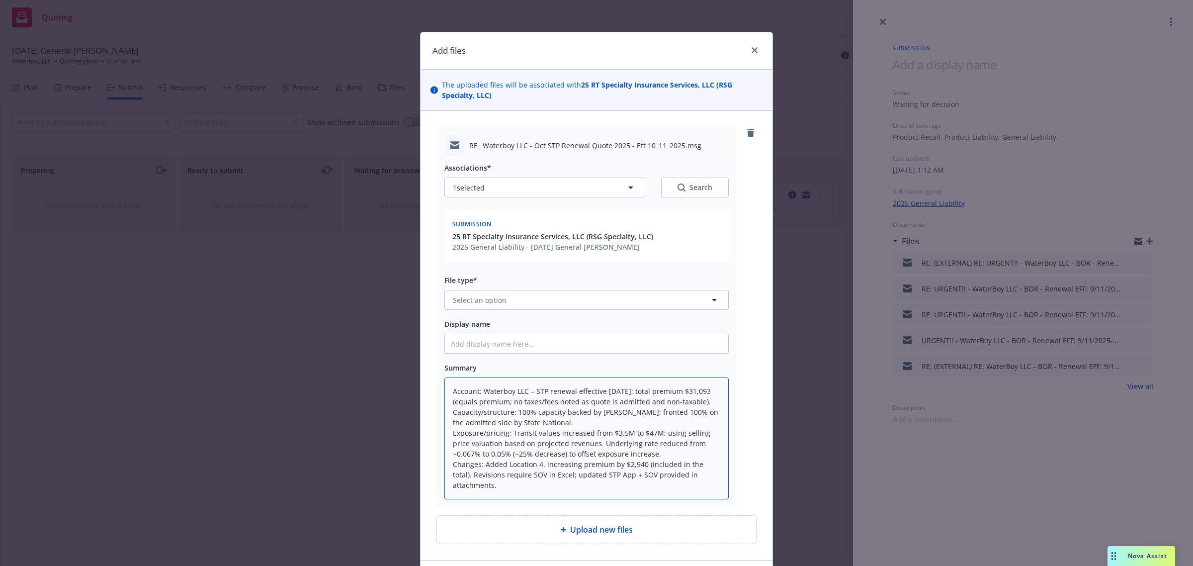
scroll to position [1, 0]
type textarea "Account: Waterboy LLC – STP renewal effective [DATE]; total premium $31,093 (eq…"
click at [497, 345] on input "Display name" at bounding box center [586, 343] width 283 height 19
paste input "Waterboy LLC – STP Renewal (Eff. Oct 11, 2025) – Admitted/Non‑Taxable – $31,093"
type textarea "x"
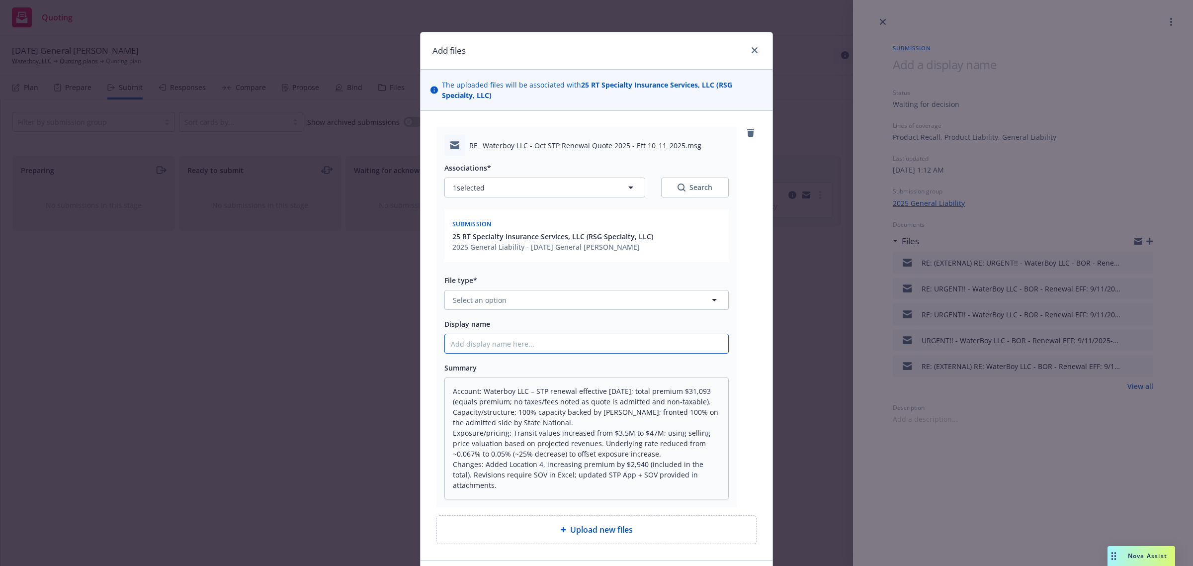
type input "Waterboy LLC – STP Renewal (Eff. Oct 11, 2025) – Admitted/Non‑Taxable – $31,093"
click at [514, 344] on input "Waterboy LLC – STP Renewal (Eff. Oct 11, 2025) – Admitted/Non‑Taxable – $31,093" at bounding box center [586, 343] width 283 height 19
click at [510, 342] on input "Waterboy LLC – STP Renewal (Eff. Oct 11, 2025) – Admitted/Non‑Taxable – $31,093" at bounding box center [586, 343] width 283 height 19
type textarea "x"
type input "Waterboy LLC – STP Renewal (Eff. Oct 11, 2025) – Admitted/Non‑Taxable – $31,093"
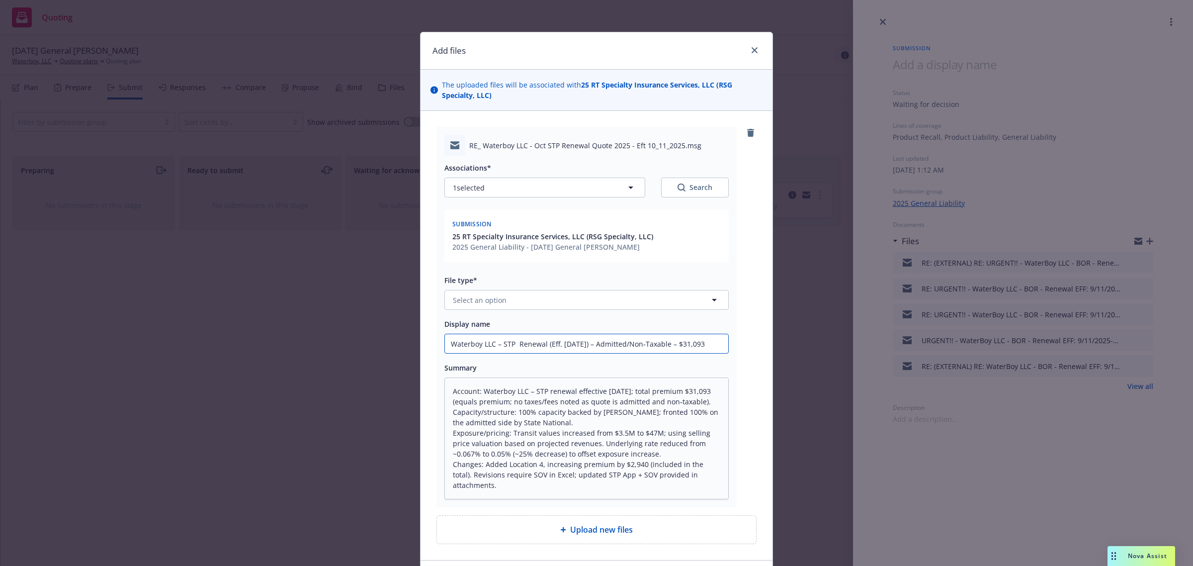
type textarea "x"
type input "Waterboy LLC – STP A Renewal (Eff. Oct 11, 2025) – Admitted/Non‑Taxable – $31,0…"
type textarea "x"
type input "Waterboy LLC – STP An Renewal (Eff. Oct 11, 2025) – Admitted/Non‑Taxable – $31,…"
type textarea "x"
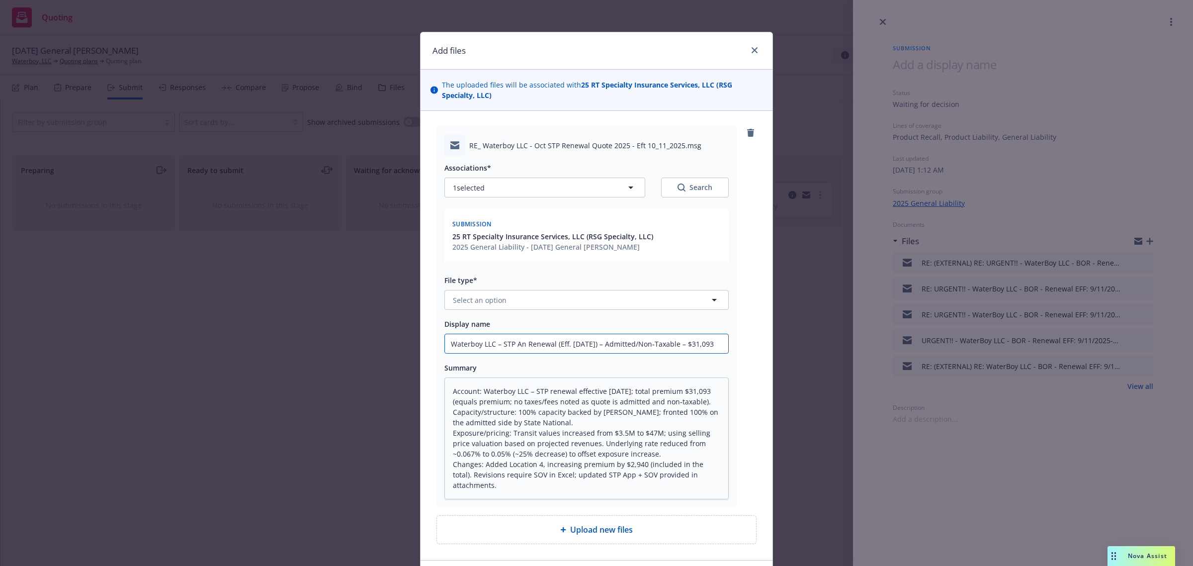
type input "Waterboy LLC – STP Ann Renewal (Eff. Oct 11, 2025) – Admitted/Non‑Taxable – $31…"
type textarea "x"
type input "Waterboy LLC – STP Annu Renewal (Eff. Oct 11, 2025) – Admitted/Non‑Taxable – $3…"
type textarea "x"
type input "Waterboy LLC – STP Annua Renewal (Eff. Oct 11, 2025) – Admitted/Non‑Taxable – $…"
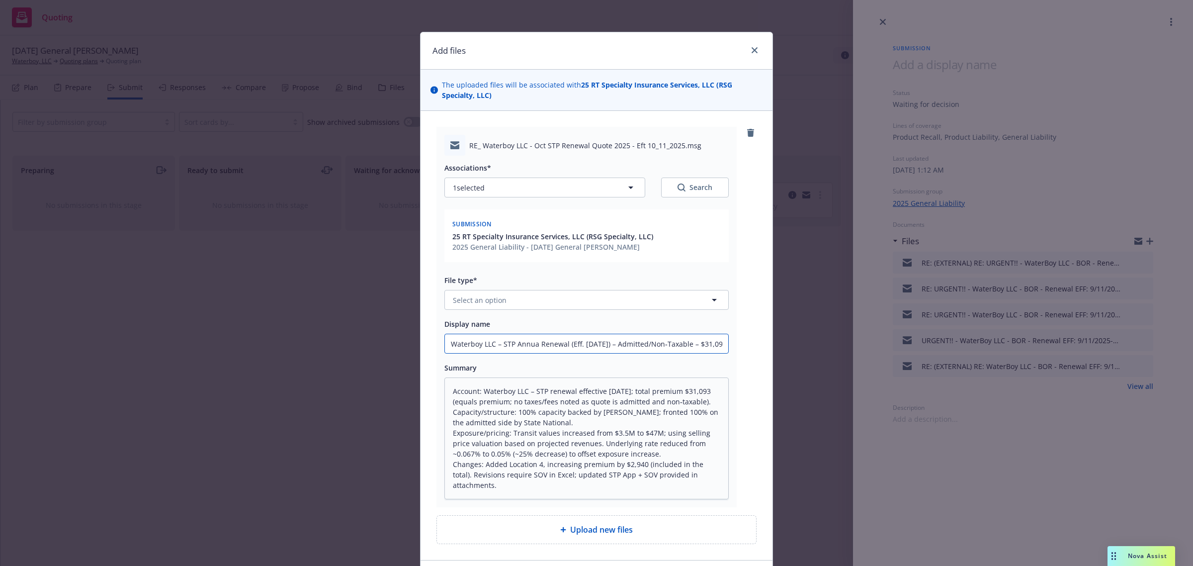
type textarea "x"
click at [679, 338] on input "Waterboy LLC – STP Annual Renewal (Eff. Oct 11, 2025) – Admitted/Non‑Taxable – …" at bounding box center [586, 343] width 283 height 19
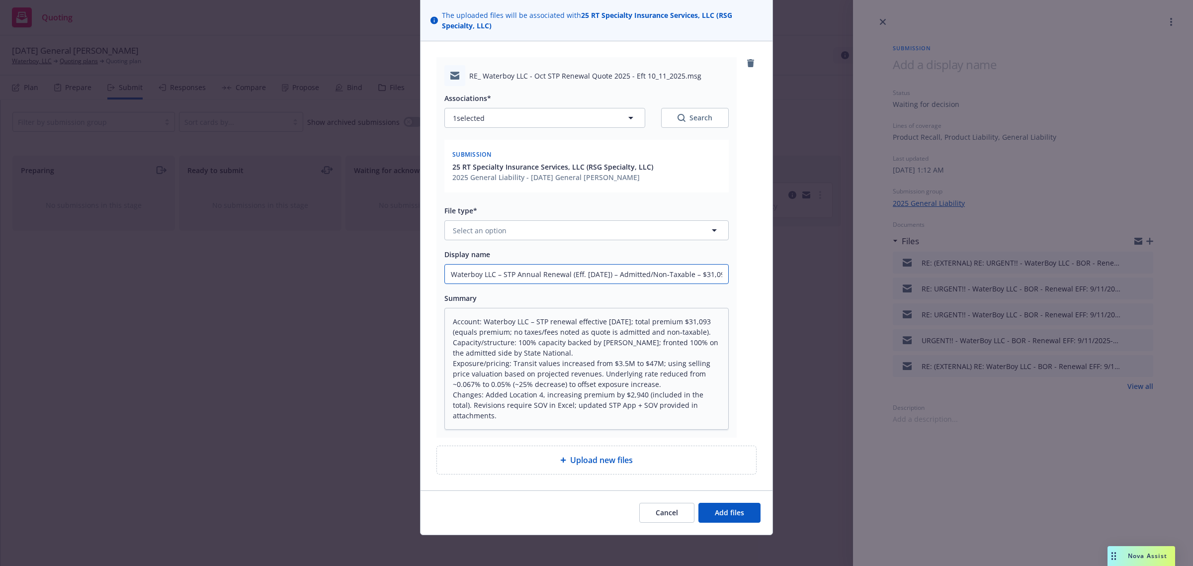
scroll to position [71, 0]
type input "Waterboy LLC – STP Annual Renewal (Eff. Oct 11, 2025) – Admitted/Non‑Taxable – …"
click at [674, 222] on button "Select an option" at bounding box center [586, 229] width 284 height 20
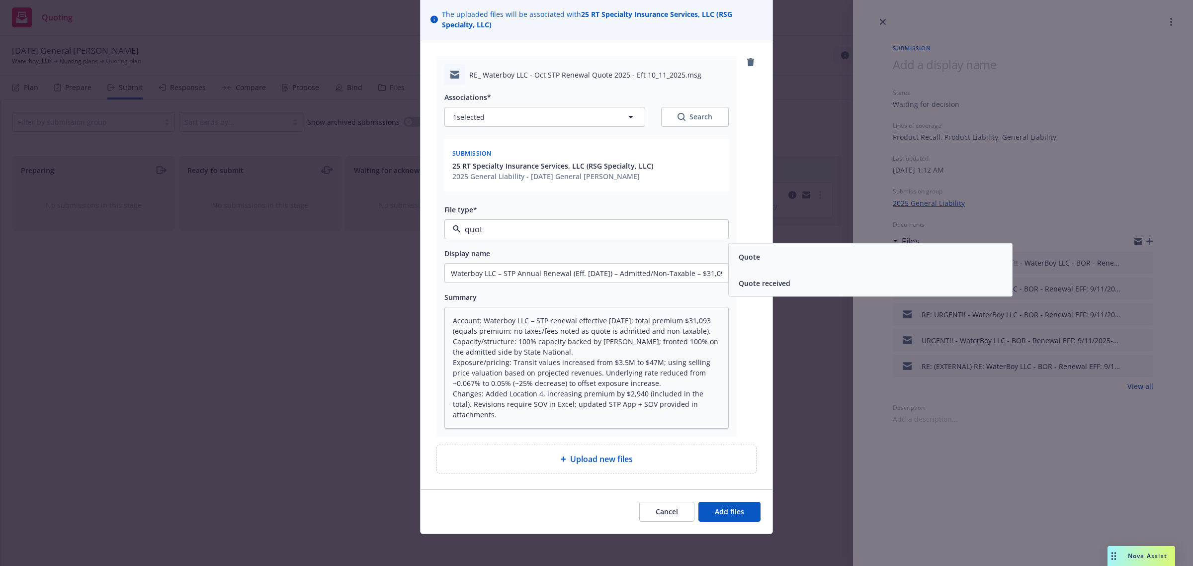
type input "quote"
click at [755, 284] on span "Quote received" at bounding box center [765, 283] width 52 height 10
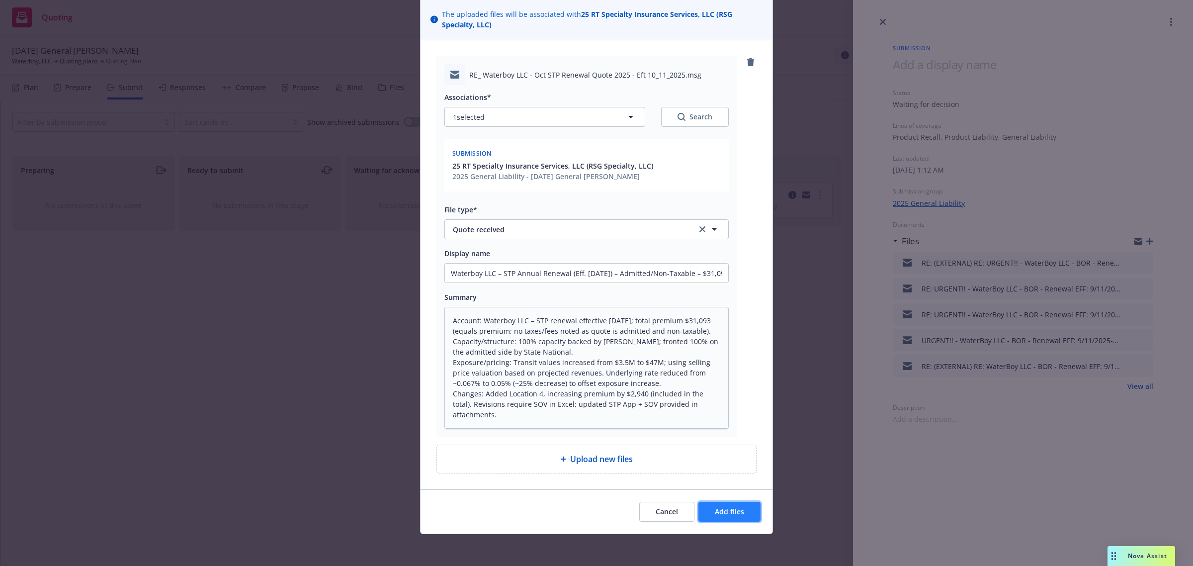
click at [719, 507] on span "Add files" at bounding box center [729, 510] width 29 height 9
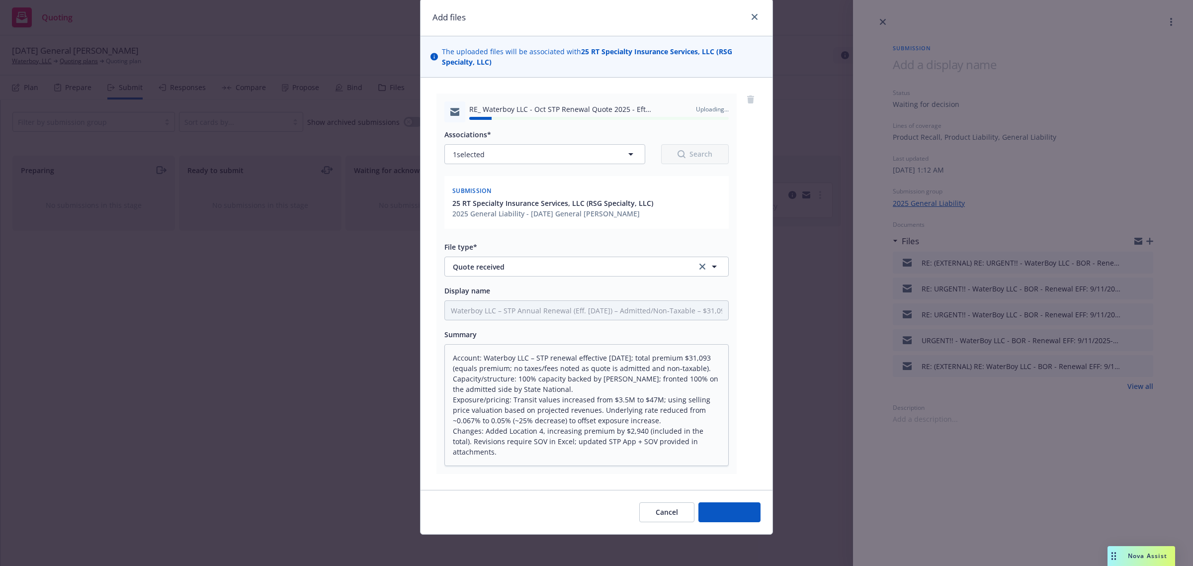
type textarea "x"
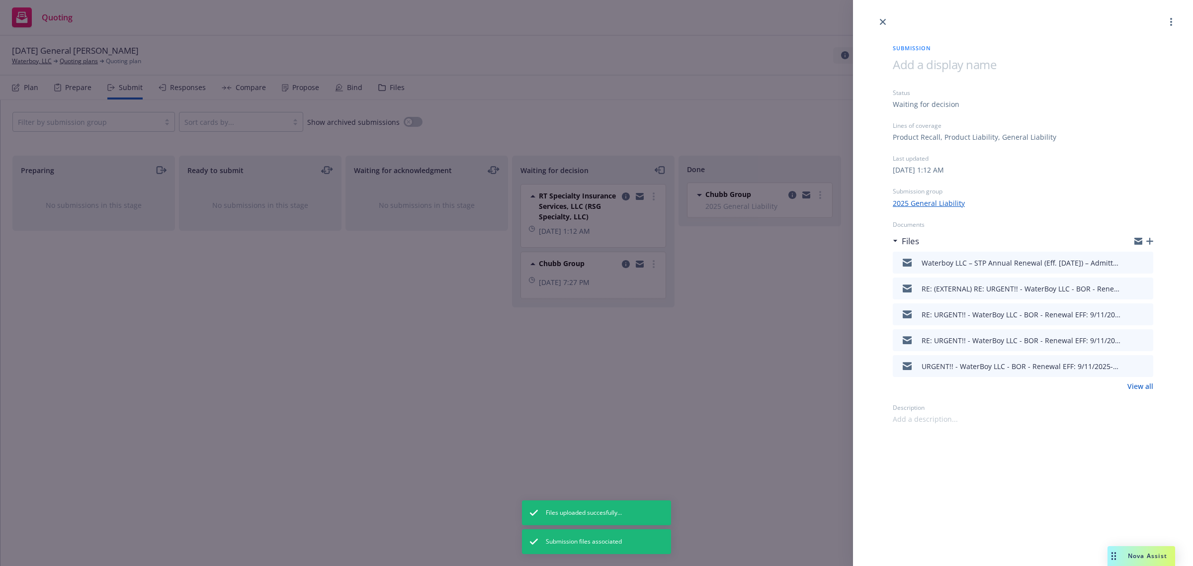
click at [691, 386] on div "Submission Status Waiting for decision Lines of coverage Product Recall, Produc…" at bounding box center [596, 283] width 1193 height 566
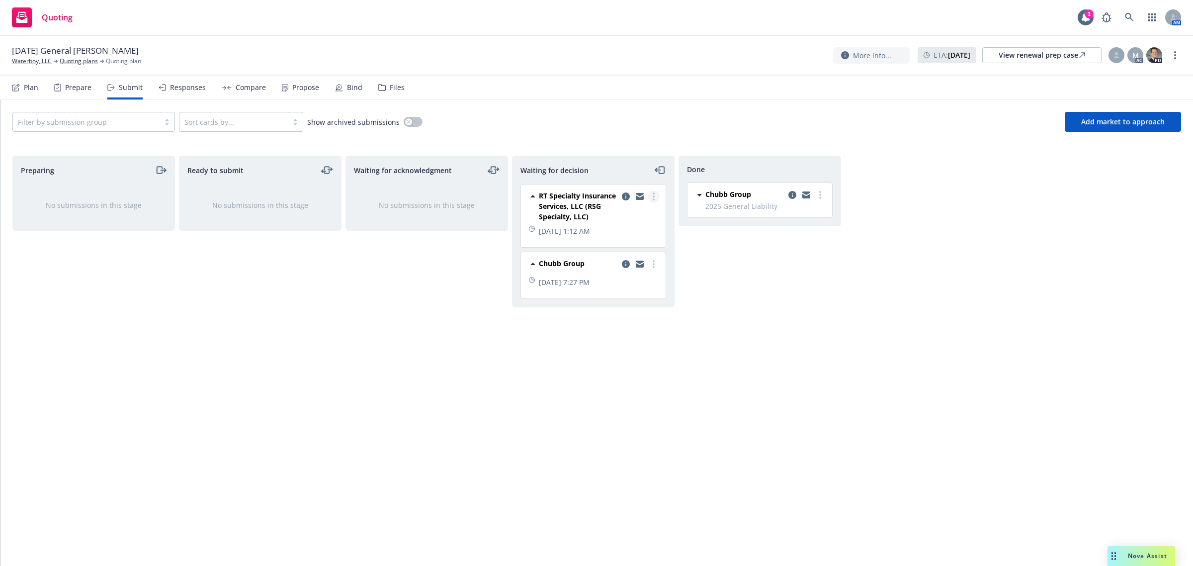
click at [658, 194] on link "more" at bounding box center [654, 196] width 12 height 12
click at [627, 199] on icon "copy logging email" at bounding box center [626, 196] width 8 height 8
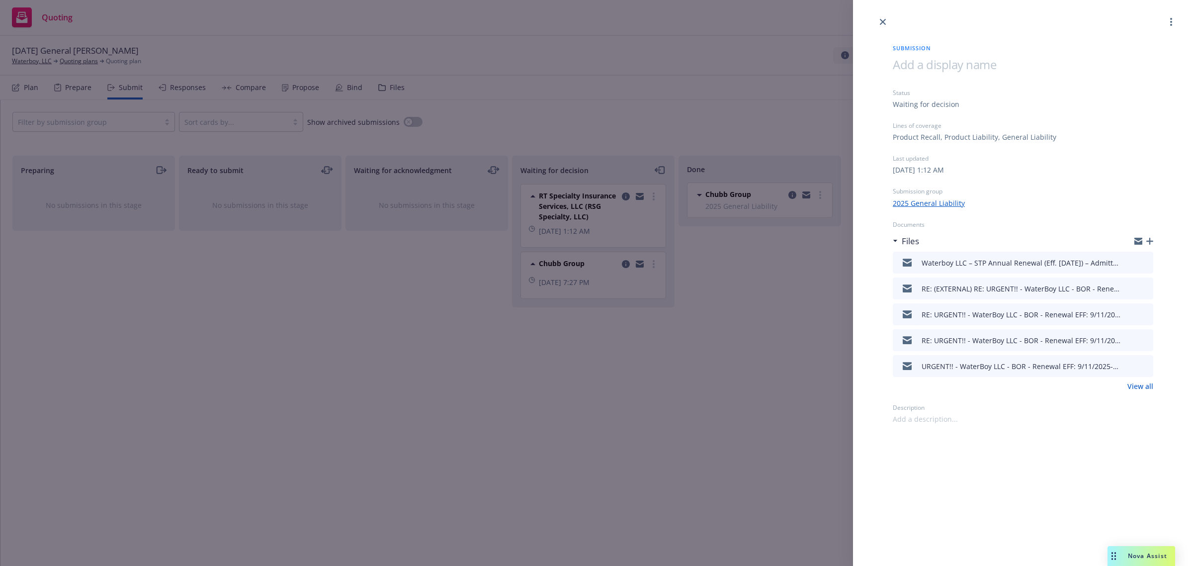
click at [998, 272] on div "Waterboy LLC – STP Annual Renewal (Eff. [DATE]) – Admitted/Non‑Taxable – $31,09…" at bounding box center [1009, 262] width 224 height 21
click at [1142, 381] on link "View all" at bounding box center [1140, 386] width 26 height 10
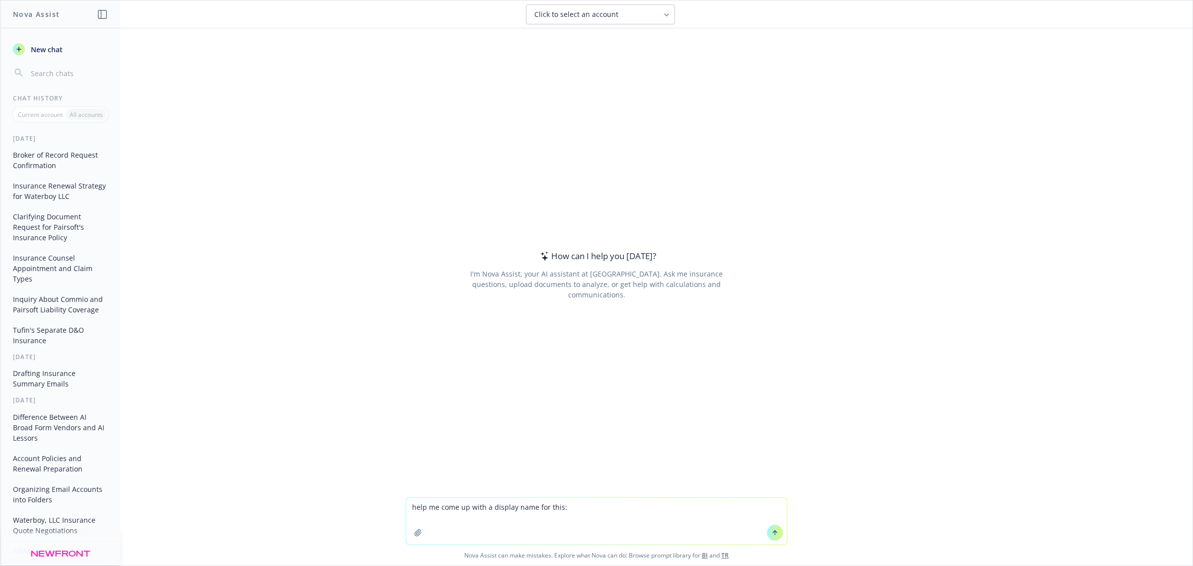
type textarea "help me come up with a display name for this: Hello [PERSON_NAME] and [PERSON_N…"
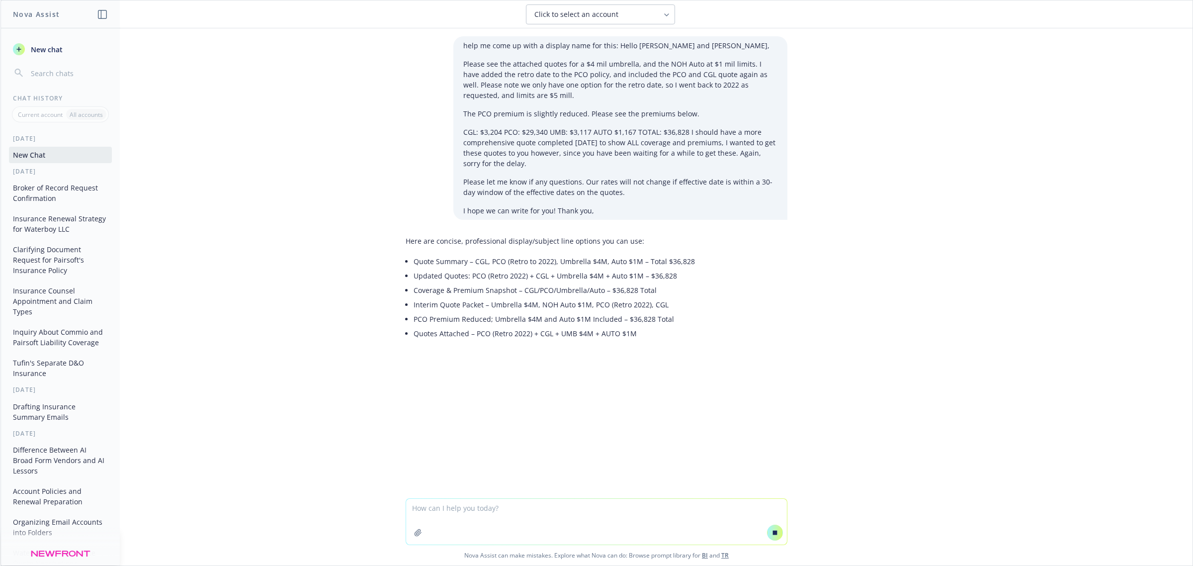
drag, startPoint x: 405, startPoint y: 265, endPoint x: 697, endPoint y: 262, distance: 291.8
click at [697, 262] on div "Here are concise, professional display/subject line options you can use: Quote …" at bounding box center [597, 288] width 382 height 113
click at [450, 261] on div "Here are concise, professional display/subject line options you can use: Quote …" at bounding box center [597, 303] width 382 height 142
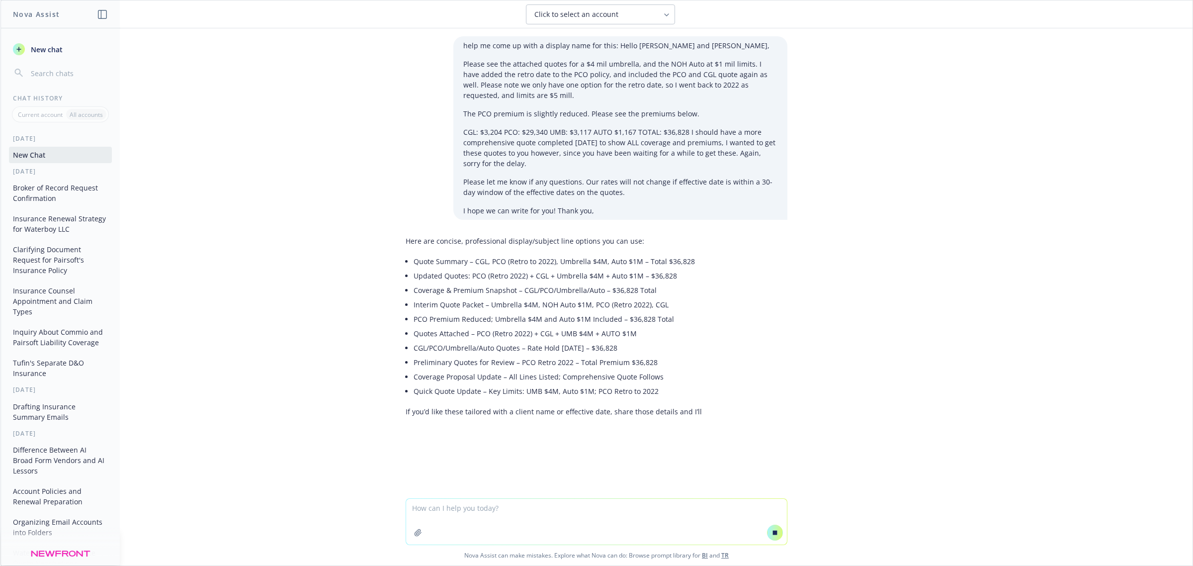
drag, startPoint x: 406, startPoint y: 263, endPoint x: 685, endPoint y: 259, distance: 279.4
click at [686, 259] on div "Here are concise, professional display/subject line options you can use: Quote …" at bounding box center [554, 326] width 296 height 189
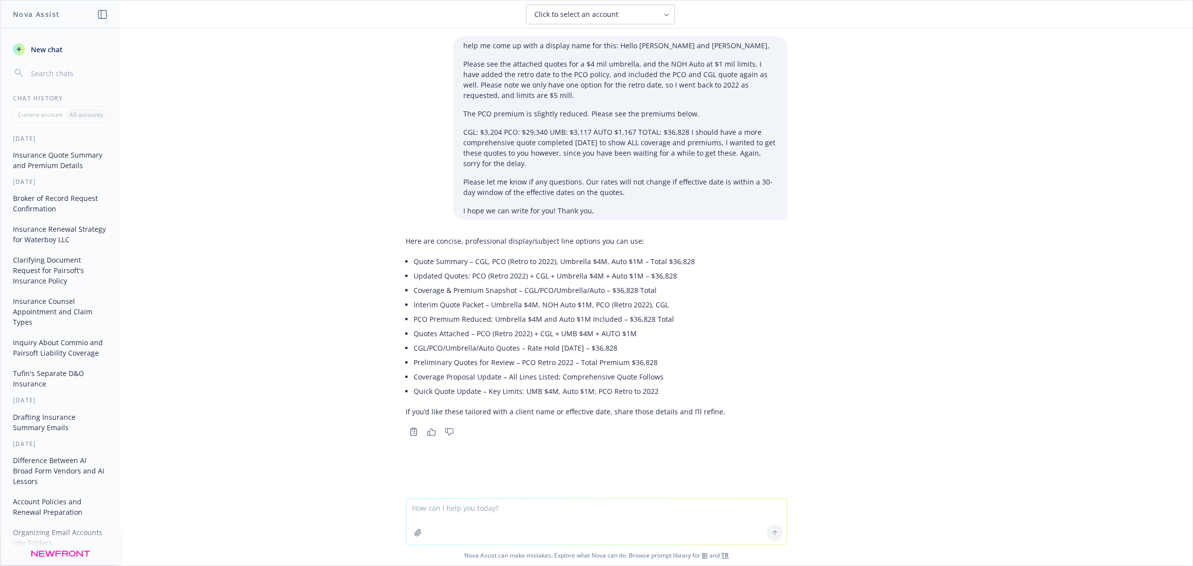
drag, startPoint x: 672, startPoint y: 264, endPoint x: 636, endPoint y: 261, distance: 36.4
click at [666, 262] on li "Quote Summary – CGL, PCO (Retro to 2022), Umbrella $4M, Auto $1M – Total $36,828" at bounding box center [570, 261] width 312 height 14
click at [408, 257] on div "Here are concise, professional display/subject line options you can use: Quote …" at bounding box center [566, 326] width 320 height 189
click at [409, 258] on div "Here are concise, professional display/subject line options you can use: Quote …" at bounding box center [566, 326] width 320 height 189
click at [414, 259] on li "Quote Summary – CGL, PCO (Retro to 2022), Umbrella $4M, Auto $1M – Total $36,828" at bounding box center [570, 261] width 312 height 14
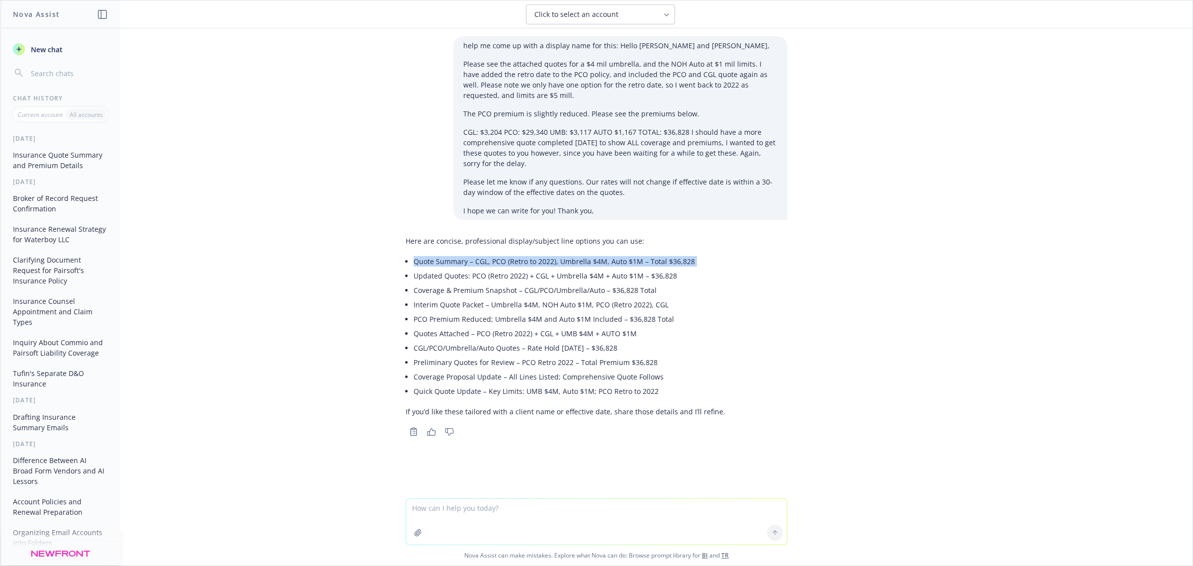
drag, startPoint x: 409, startPoint y: 259, endPoint x: 672, endPoint y: 260, distance: 263.9
click at [684, 257] on li "Quote Summary – CGL, PCO (Retro to 2022), Umbrella $4M, Auto $1M – Total $36,828" at bounding box center [570, 261] width 312 height 14
click at [454, 508] on textarea at bounding box center [596, 522] width 381 height 46
type textarea "summarize it in 4 sentenes"
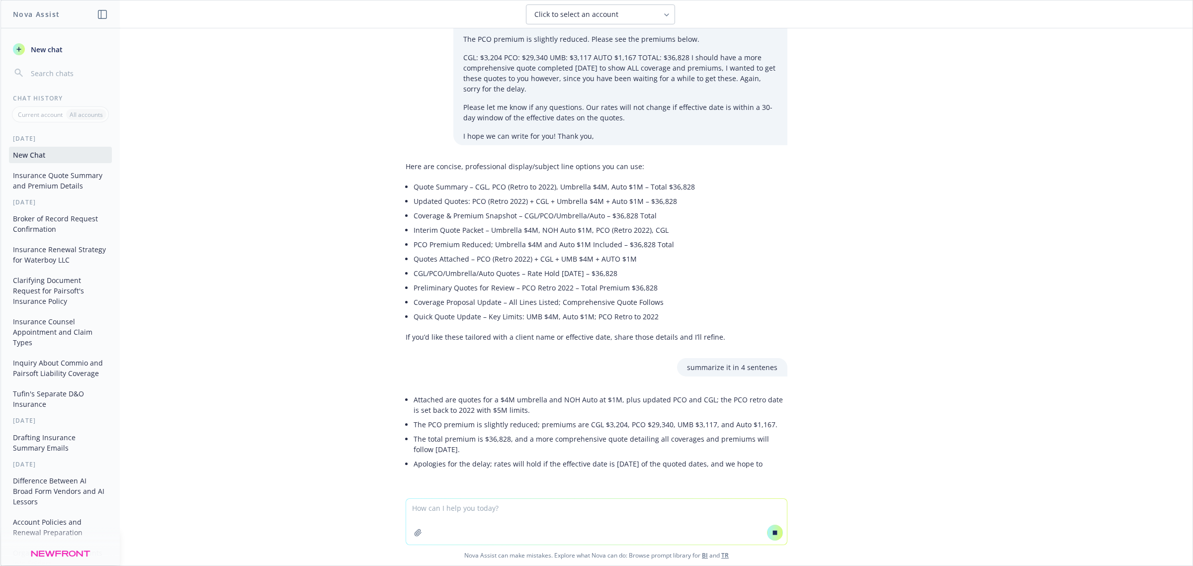
scroll to position [120, 0]
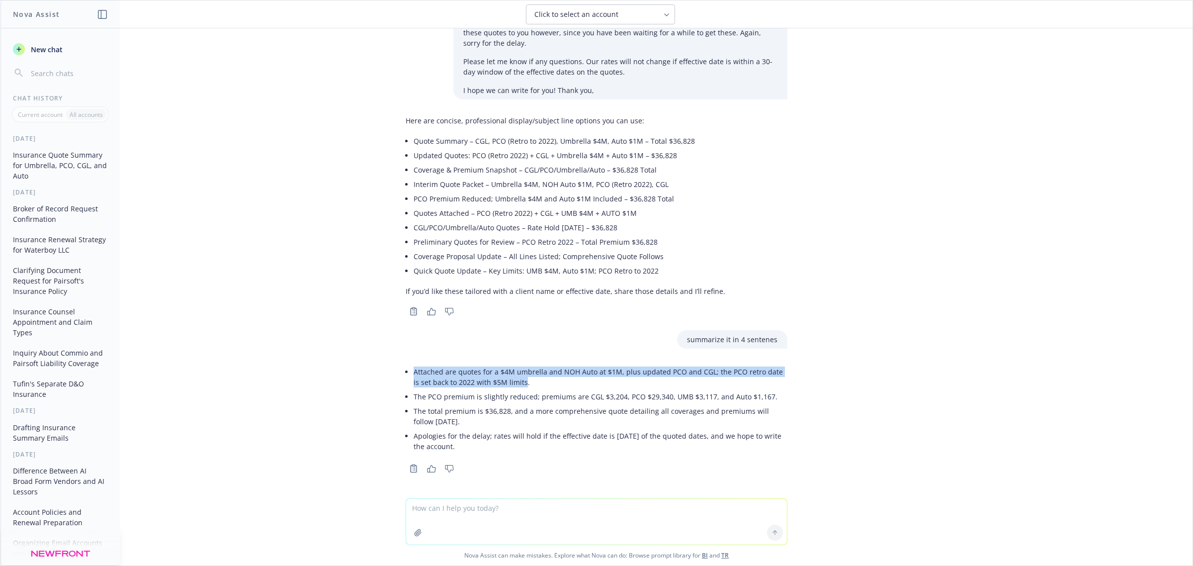
drag, startPoint x: 508, startPoint y: 379, endPoint x: 395, endPoint y: 367, distance: 114.0
click at [414, 367] on li "Attached are quotes for a $4M umbrella and NOH Auto at $1M, plus updated PCO an…" at bounding box center [601, 376] width 374 height 25
copy li "Attached are quotes for a $4M umbrella and NOH Auto at $1M, plus updated PCO an…"
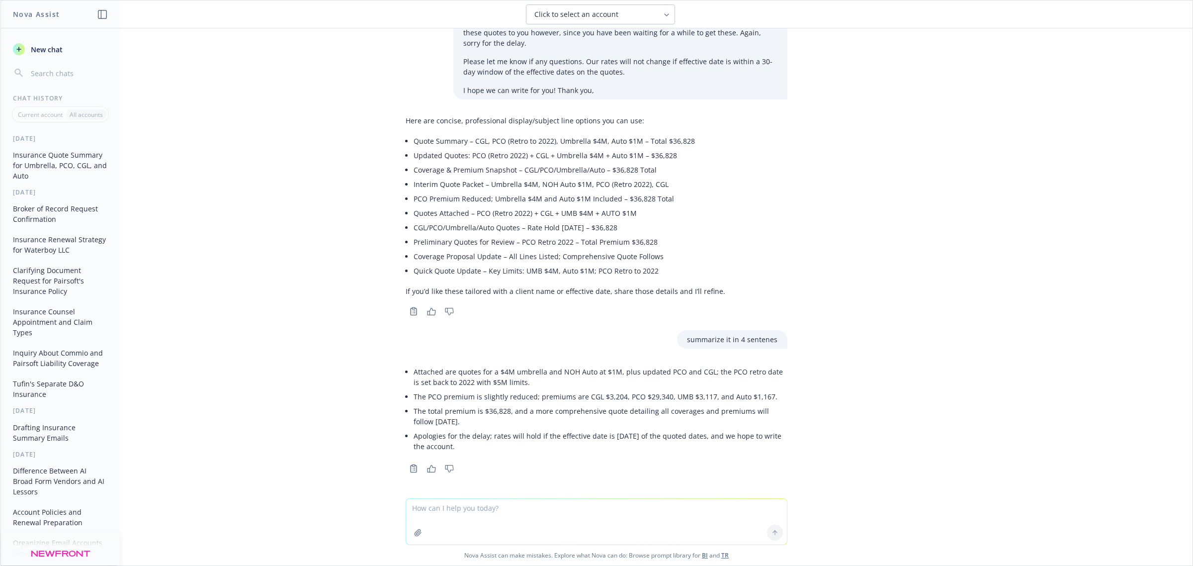
click at [454, 436] on li "Apologies for the delay; rates will hold if the effective date is within 30 day…" at bounding box center [601, 440] width 374 height 25
drag, startPoint x: 471, startPoint y: 448, endPoint x: 399, endPoint y: 373, distance: 103.7
click at [406, 373] on div "Attached are quotes for a $4M umbrella and NOH Auto at $1M, plus updated PCO an…" at bounding box center [597, 408] width 382 height 97
copy ul "Attached are quotes for a $4M umbrella and NOH Auto at $1M, plus updated PCO an…"
click at [484, 513] on textarea at bounding box center [596, 522] width 381 height 46
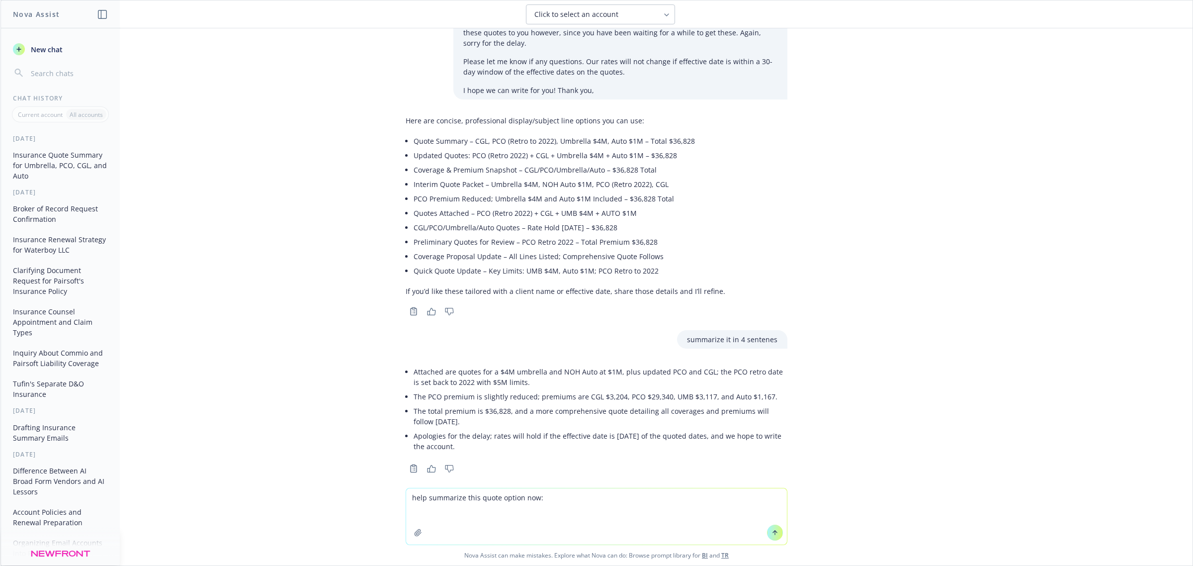
paste textarea "Appreciate you sending this over Ryan. We’ll review and will advise further, Th…"
type textarea "help summarize this quote option now: Appreciate you sending this over Ryan. We…"
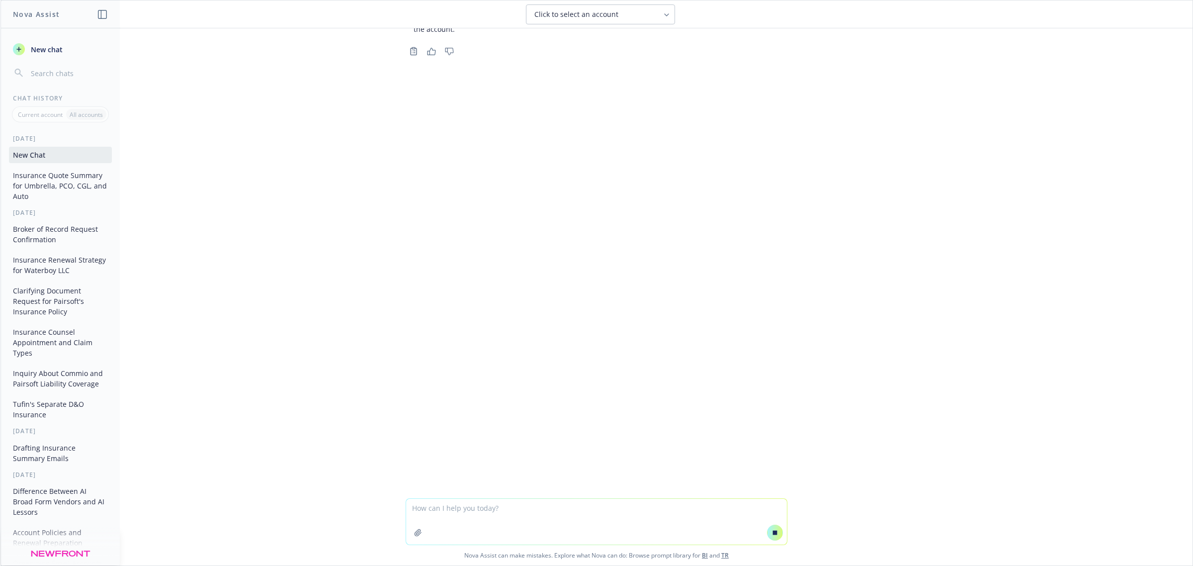
scroll to position [602, 0]
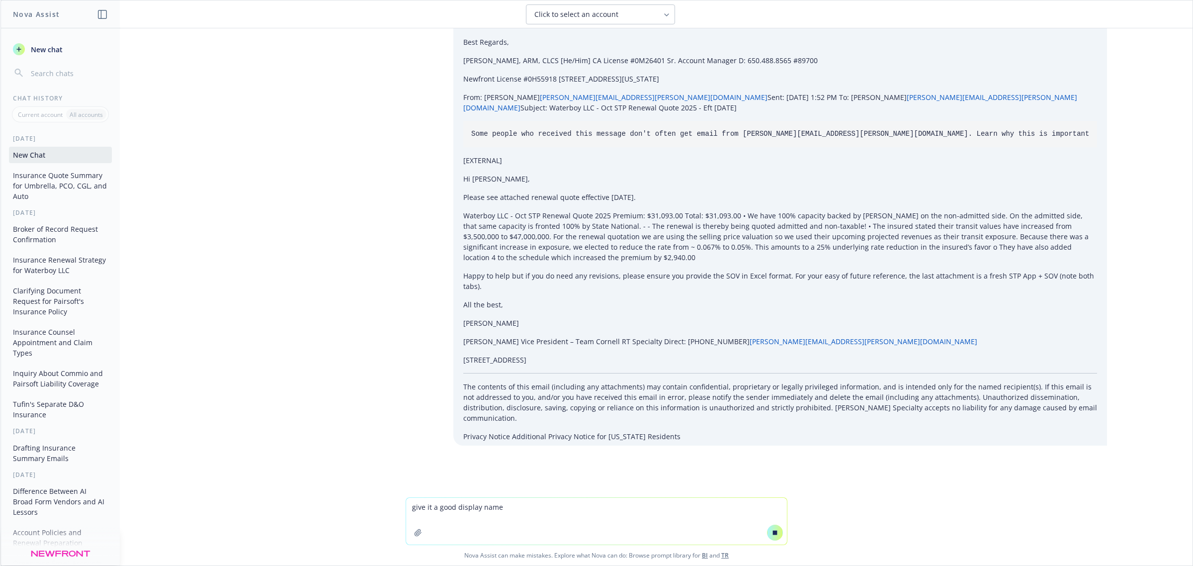
type textarea "give it a good display name"
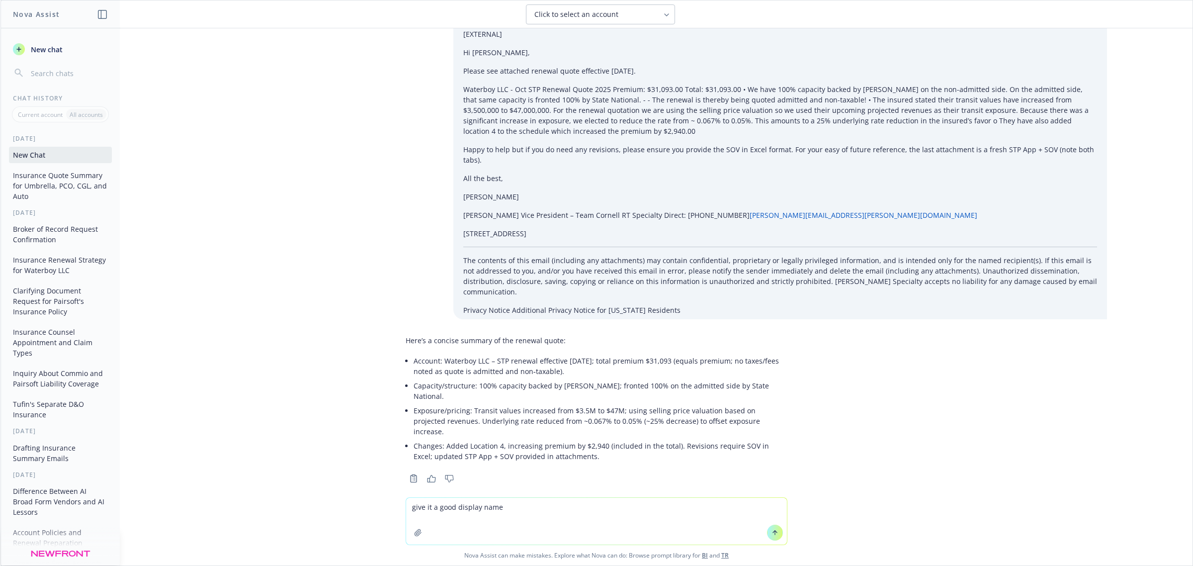
scroll to position [757, 0]
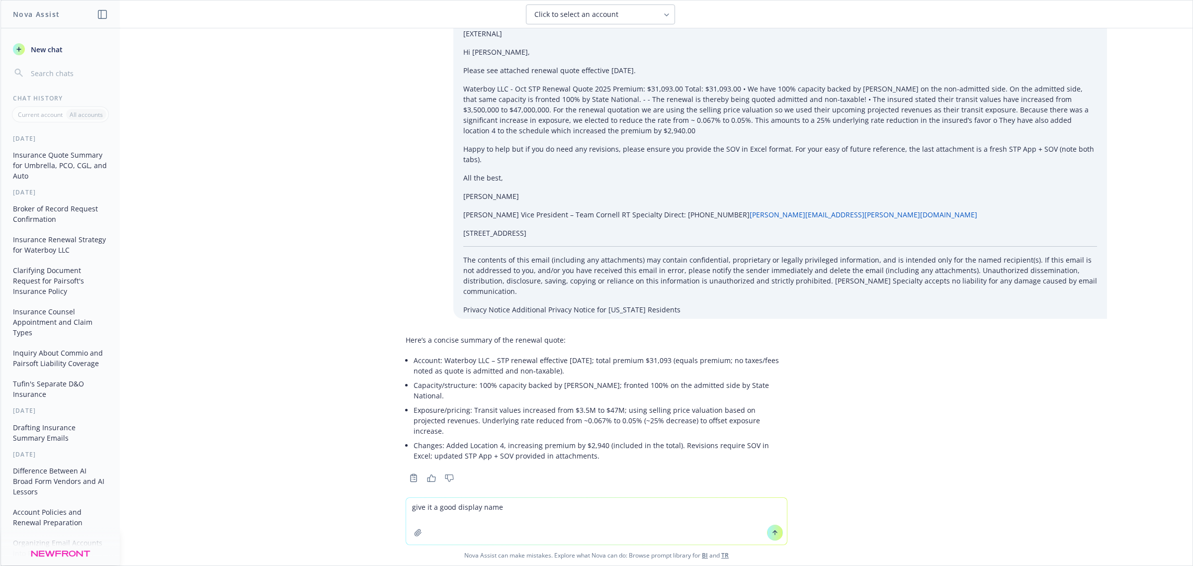
click at [774, 538] on button at bounding box center [775, 532] width 16 height 16
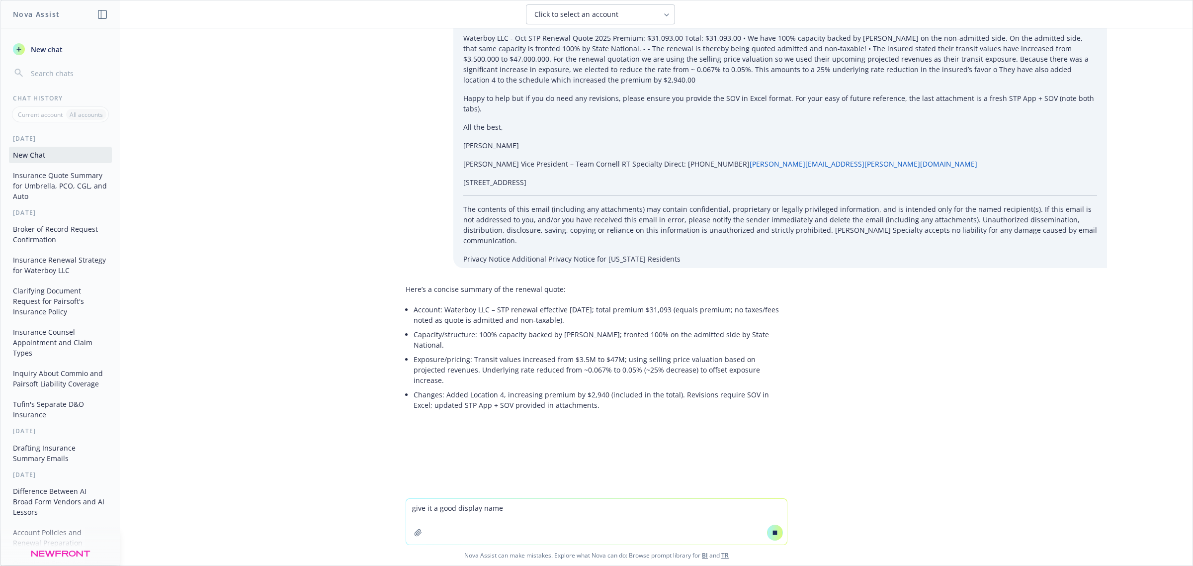
scroll to position [760, 0]
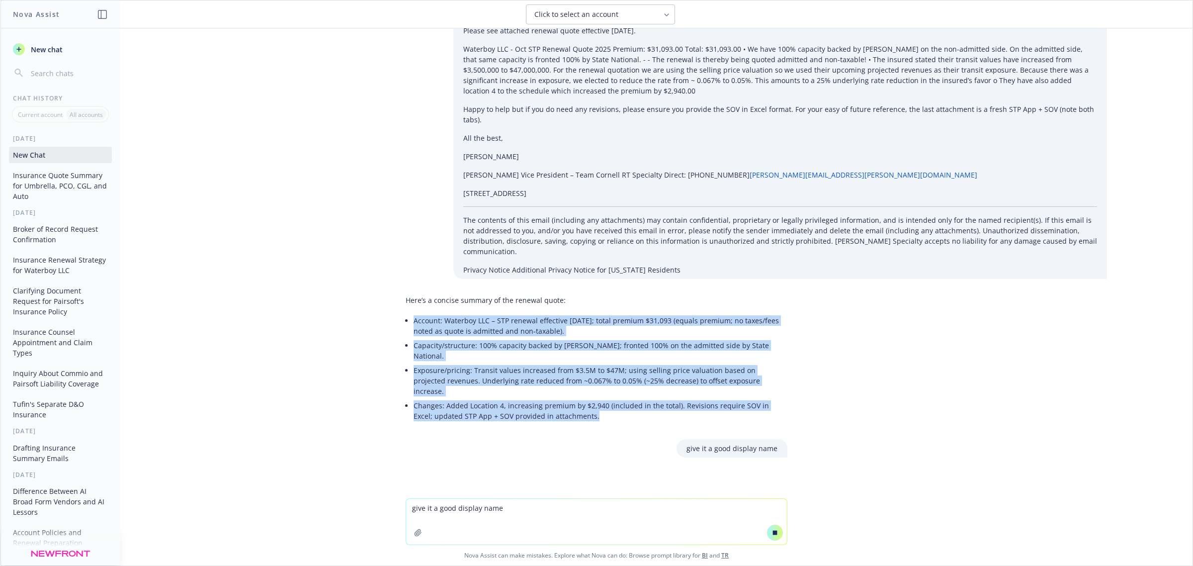
drag, startPoint x: 567, startPoint y: 406, endPoint x: 387, endPoint y: 333, distance: 194.0
click at [387, 333] on div "help me come up with a display name for this: Hello Param and Marlowe, Please s…" at bounding box center [596, 263] width 1192 height 470
copy ul "Account: Waterboy LLC – STP renewal effective October 11, 2025; total premium $…"
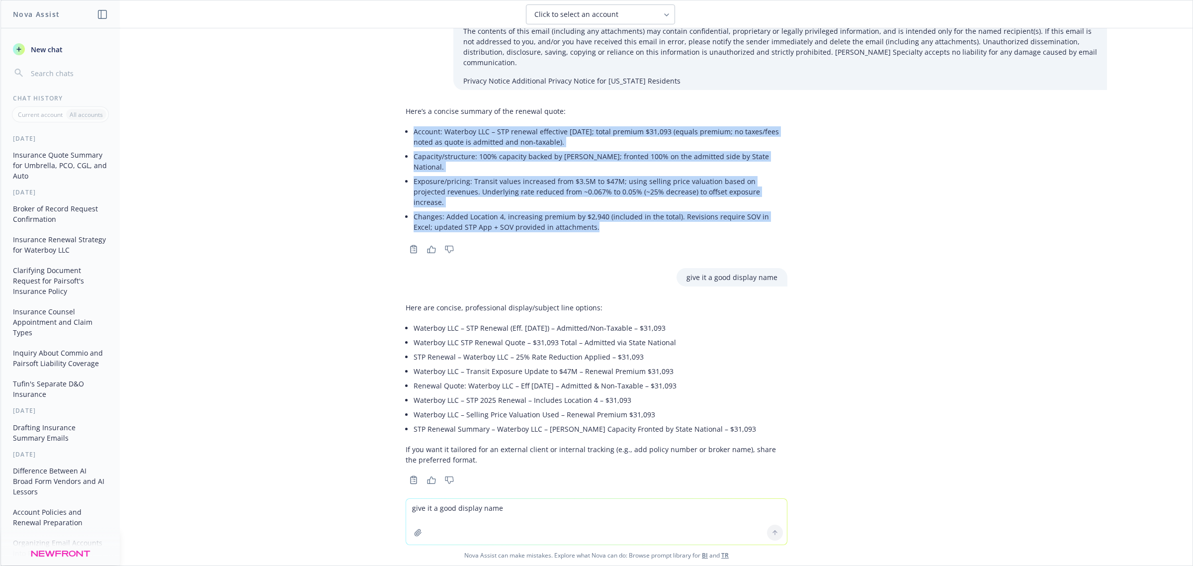
scroll to position [986, 0]
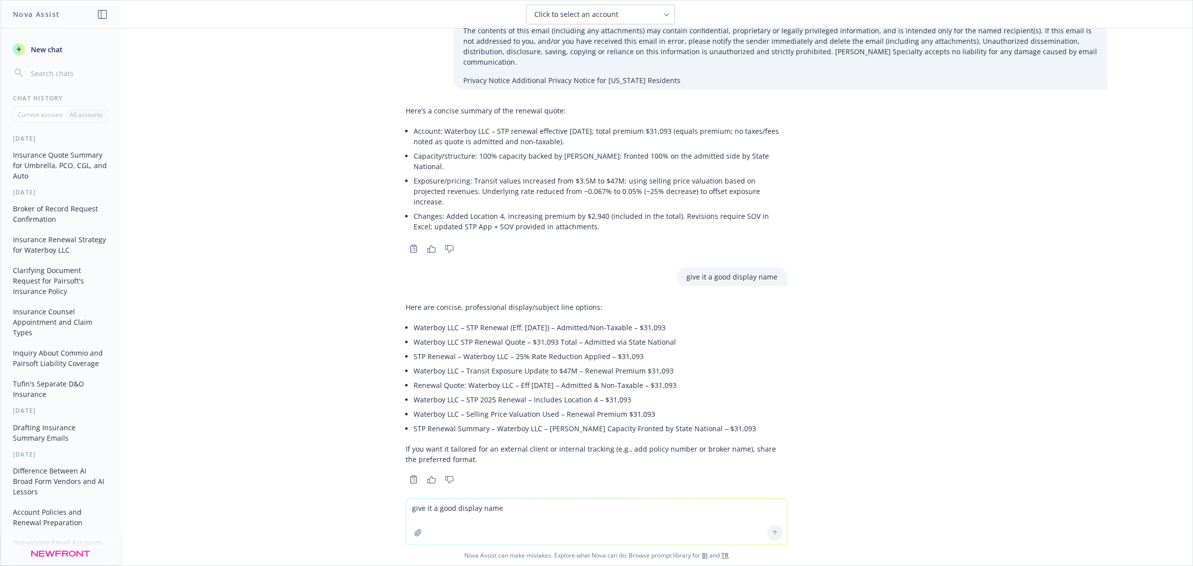
click at [433, 335] on li "Waterboy LLC STP Renewal Quote – $31,093 Total – Admitted via State National" at bounding box center [601, 342] width 374 height 14
drag, startPoint x: 401, startPoint y: 316, endPoint x: 682, endPoint y: 317, distance: 280.8
click at [682, 317] on div "Here are concise, professional display/subject line options: Waterboy LLC – STP…" at bounding box center [597, 383] width 382 height 170
copy li "Waterboy LLC – STP Renewal (Eff. Oct 11, 2025) – Admitted/Non‑Taxable – $31,093"
click at [420, 335] on li "Waterboy LLC STP Renewal Quote – $31,093 Total – Admitted via State National" at bounding box center [601, 342] width 374 height 14
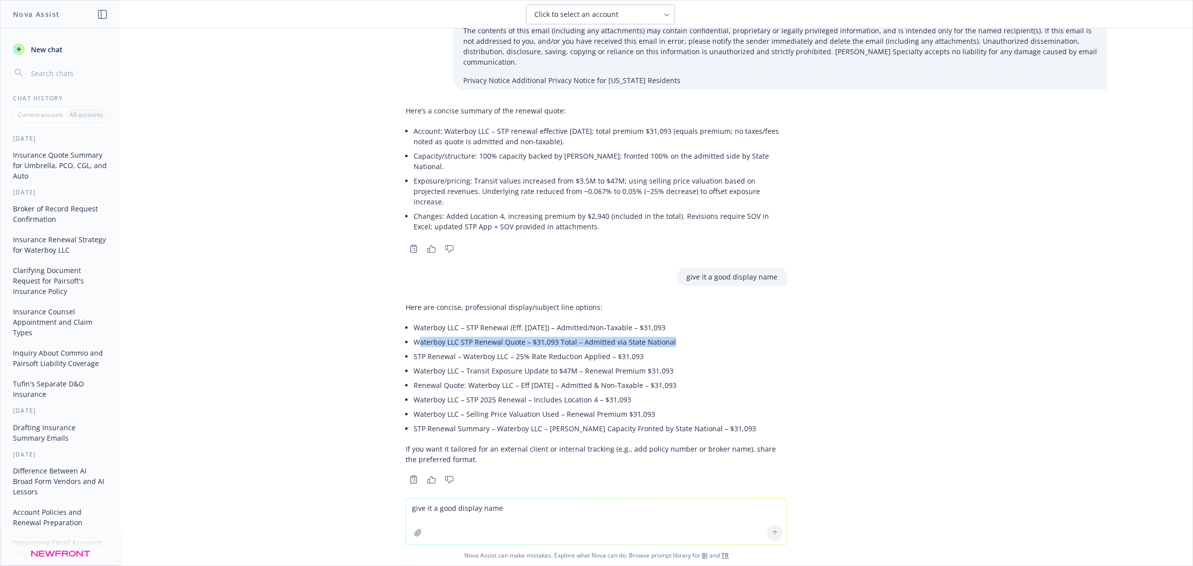
drag, startPoint x: 409, startPoint y: 329, endPoint x: 675, endPoint y: 334, distance: 266.0
click at [675, 335] on li "Waterboy LLC STP Renewal Quote – $31,093 Total – Admitted via State National" at bounding box center [601, 342] width 374 height 14
click at [669, 335] on li "Waterboy LLC STP Renewal Quote – $31,093 Total – Admitted via State National" at bounding box center [601, 342] width 374 height 14
drag, startPoint x: 666, startPoint y: 329, endPoint x: 399, endPoint y: 328, distance: 266.9
click at [406, 328] on div "Here are concise, professional display/subject line options: Waterboy LLC – STP…" at bounding box center [597, 383] width 382 height 170
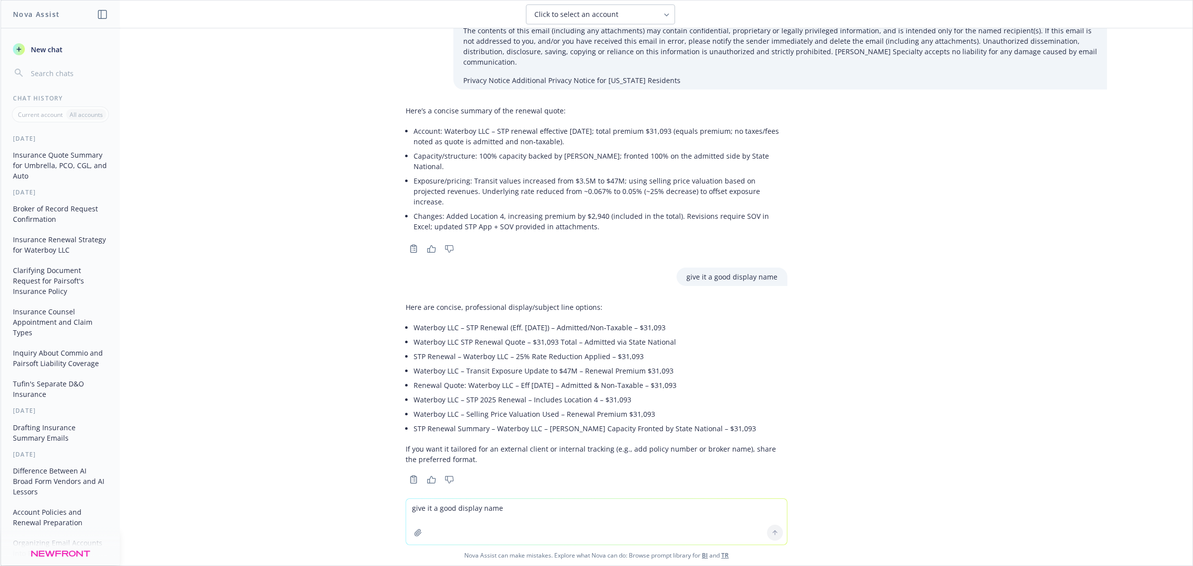
click at [522, 349] on li "STP Renewal – Waterboy LLC – 25% Rate Reduction Applied – $31,093" at bounding box center [601, 356] width 374 height 14
drag, startPoint x: 671, startPoint y: 316, endPoint x: 399, endPoint y: 314, distance: 272.4
click at [406, 314] on div "Here are concise, professional display/subject line options: Waterboy LLC – STP…" at bounding box center [597, 383] width 382 height 170
copy li "Waterboy LLC – STP Renewal (Eff. Oct 11, 2025) – Admitted/Non‑Taxable – $31,093"
click at [483, 504] on textarea "give it a good display name" at bounding box center [596, 522] width 381 height 46
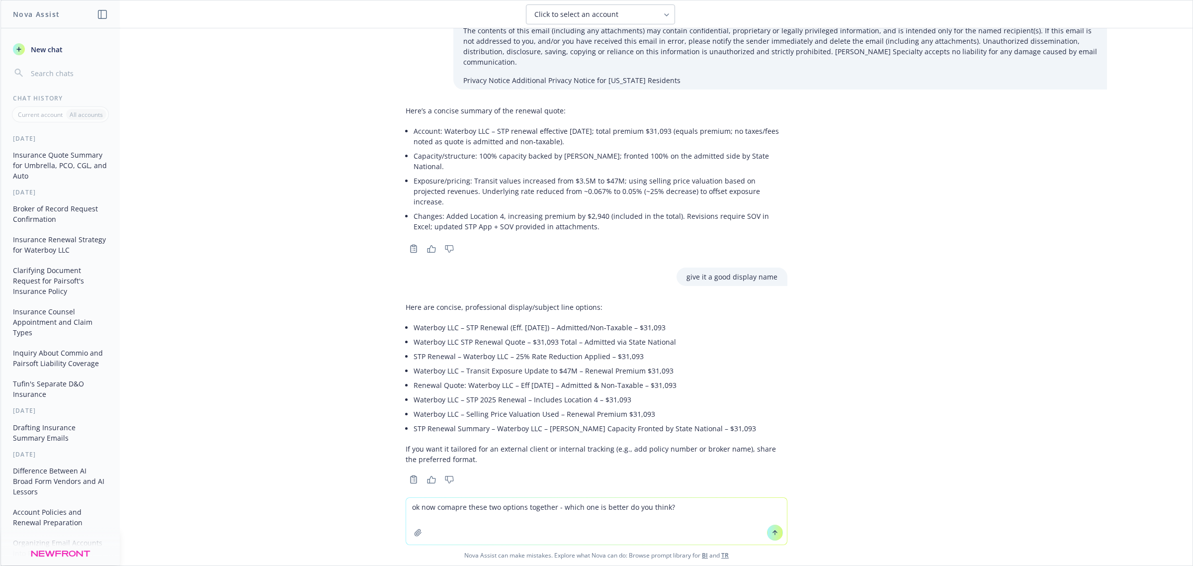
type textarea "ok now comapre these two options together - which one is better do you think?"
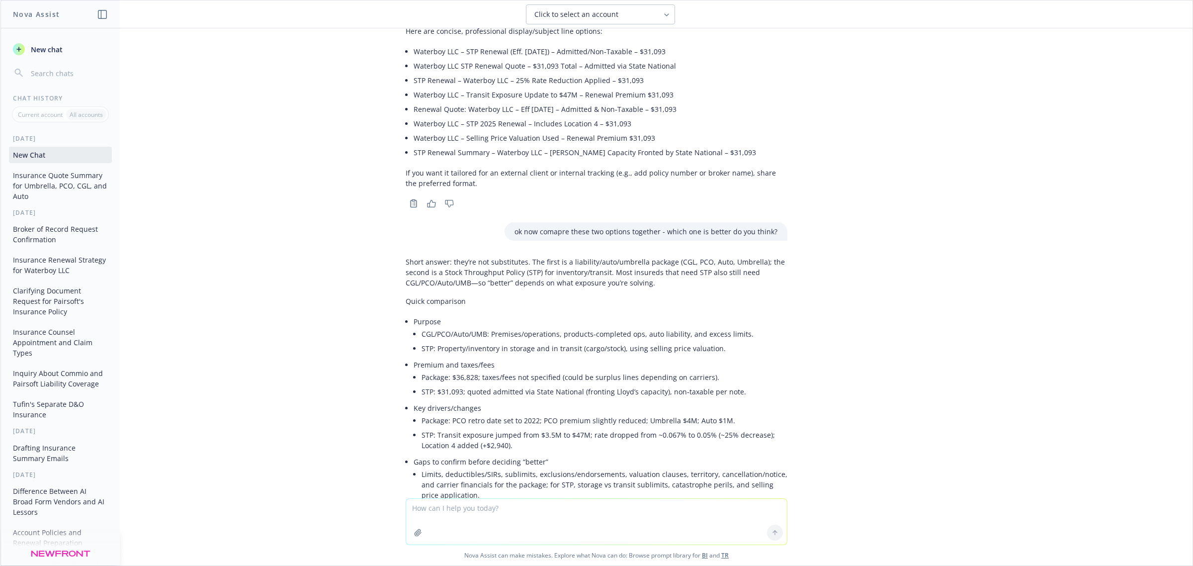
scroll to position [1402, 0]
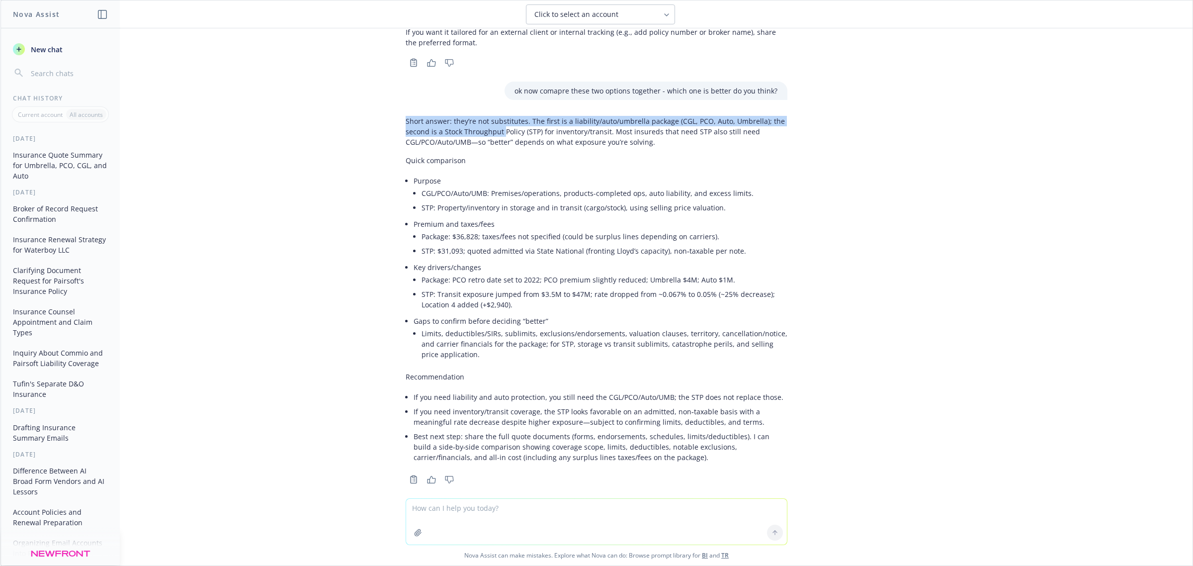
drag, startPoint x: 394, startPoint y: 108, endPoint x: 498, endPoint y: 118, distance: 104.4
click at [495, 118] on div "Short answer: they’re not substitutes. The first is a liability/auto/umbrella p…" at bounding box center [597, 299] width 398 height 374
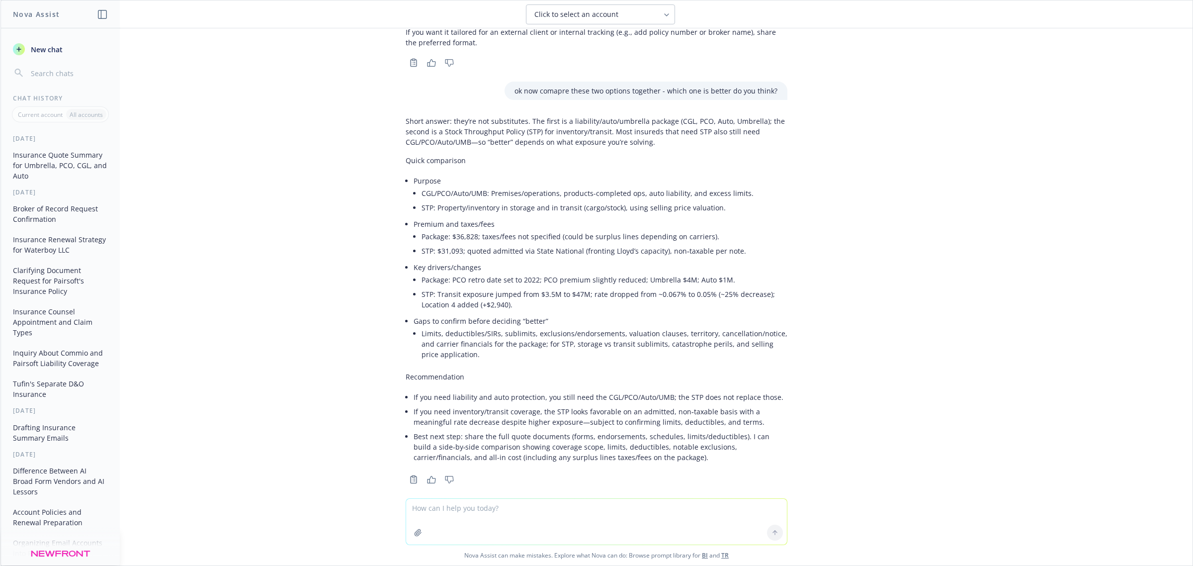
click at [528, 127] on p "Short answer: they’re not substitutes. The first is a liability/auto/umbrella p…" at bounding box center [597, 131] width 382 height 31
drag, startPoint x: 428, startPoint y: 234, endPoint x: 619, endPoint y: 231, distance: 190.4
click at [565, 244] on li "STP: $31,093; quoted admitted via State National (fronting Lloyd’s capacity), n…" at bounding box center [604, 251] width 366 height 14
click at [649, 229] on li "Package: $36,828; taxes/fees not specified (could be surplus lines depending on…" at bounding box center [604, 236] width 366 height 14
drag, startPoint x: 725, startPoint y: 239, endPoint x: 445, endPoint y: 235, distance: 279.4
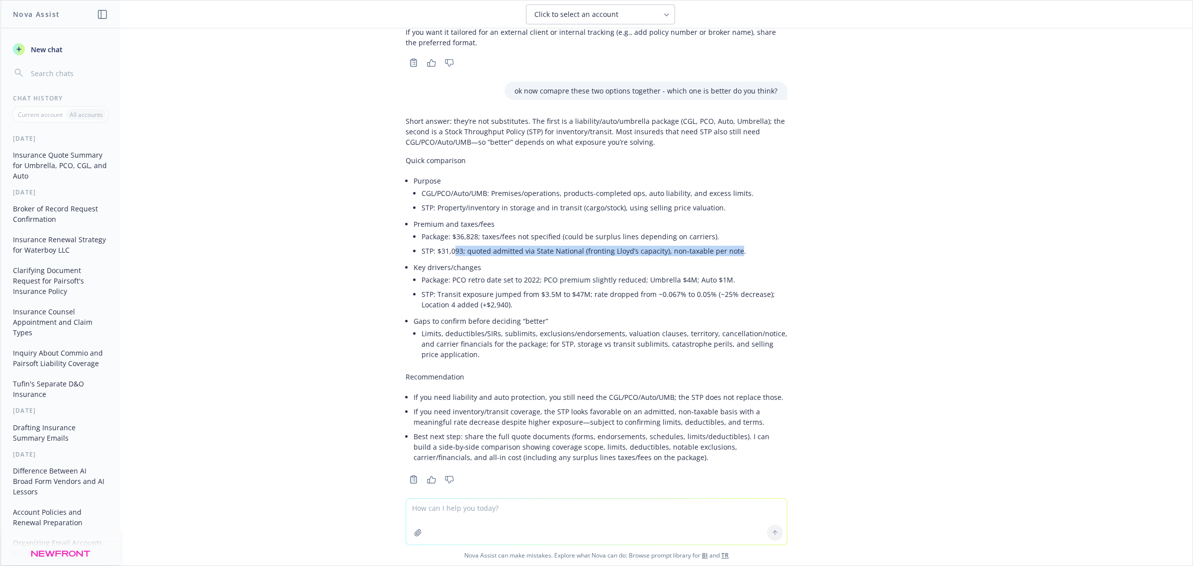
click at [445, 244] on li "STP: $31,093; quoted admitted via State National (fronting Lloyd’s capacity), n…" at bounding box center [604, 251] width 366 height 14
click at [431, 244] on li "STP: $31,093; quoted admitted via State National (fronting Lloyd’s capacity), n…" at bounding box center [604, 251] width 366 height 14
drag, startPoint x: 426, startPoint y: 237, endPoint x: 547, endPoint y: 232, distance: 120.9
click at [522, 244] on li "STP: $31,093; quoted admitted via State National (fronting Lloyd’s capacity), n…" at bounding box center [604, 251] width 366 height 14
click at [587, 244] on li "STP: $31,093; quoted admitted via State National (fronting Lloyd’s capacity), n…" at bounding box center [604, 251] width 366 height 14
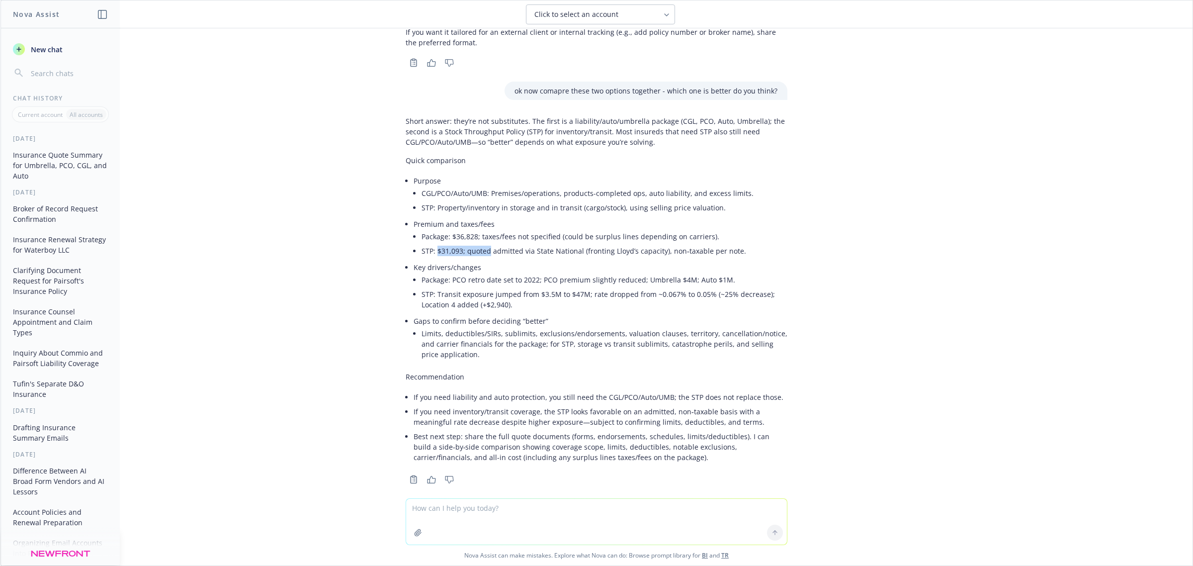
drag, startPoint x: 426, startPoint y: 239, endPoint x: 478, endPoint y: 239, distance: 51.7
click at [478, 244] on li "STP: $31,093; quoted admitted via State National (fronting Lloyd’s capacity), n…" at bounding box center [604, 251] width 366 height 14
click at [510, 244] on li "STP: $31,093; quoted admitted via State National (fronting Lloyd’s capacity), n…" at bounding box center [604, 251] width 366 height 14
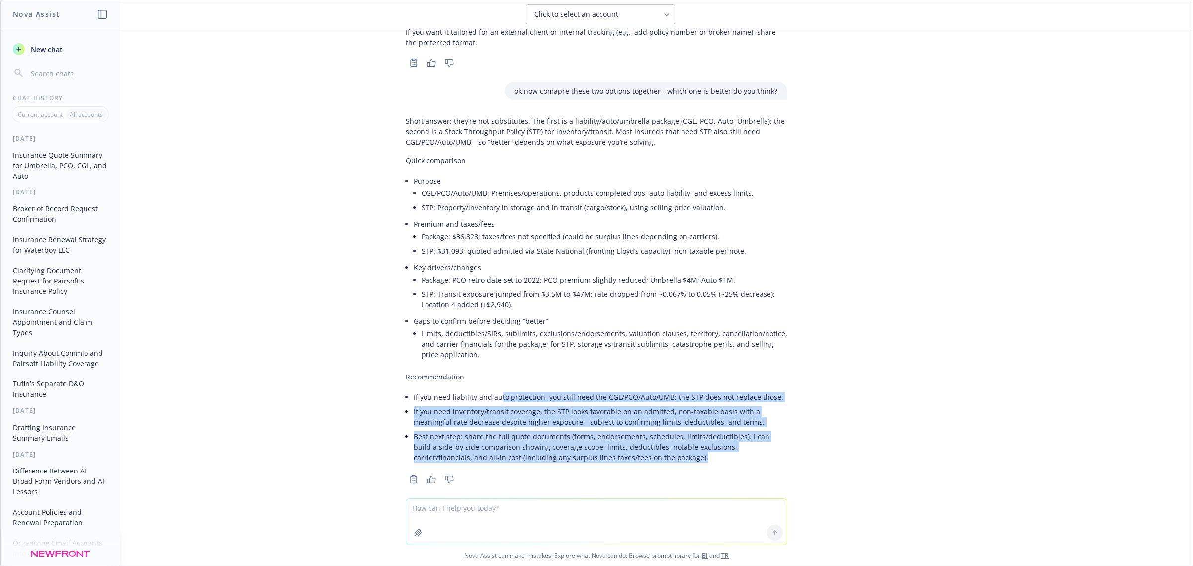
drag, startPoint x: 626, startPoint y: 448, endPoint x: 488, endPoint y: 386, distance: 152.2
click at [488, 390] on ul "If you need liability and auto protection, you still need the CGL/PCO/Auto/UMB;…" at bounding box center [601, 427] width 374 height 75
click at [525, 371] on p "Recommendation" at bounding box center [597, 376] width 382 height 10
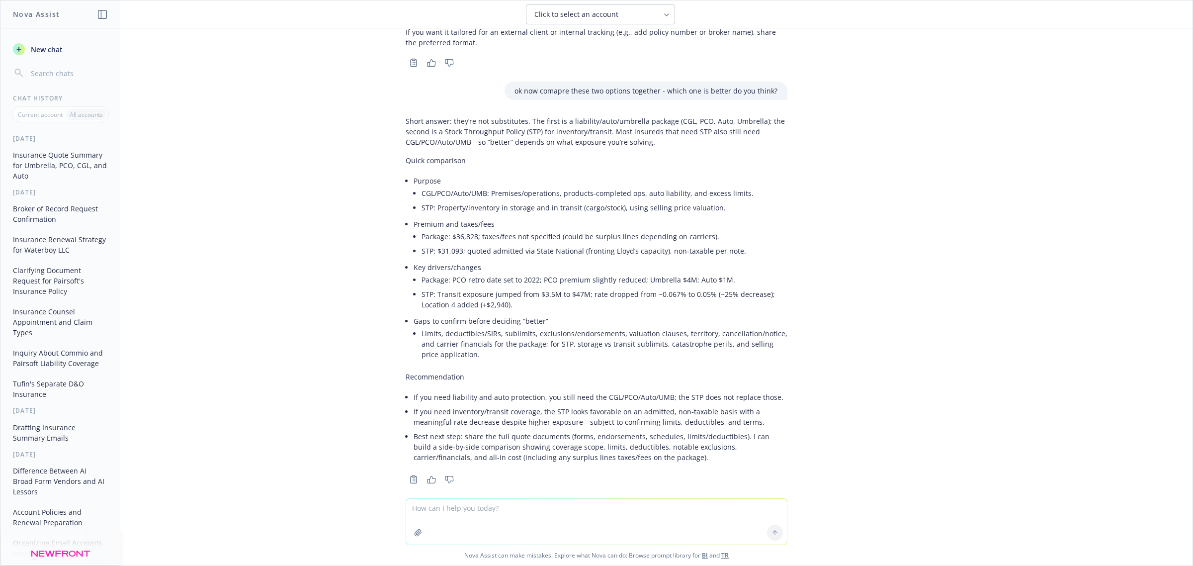
click at [527, 499] on textarea at bounding box center [596, 522] width 381 height 46
type textarea "g"
click at [438, 501] on textarea at bounding box center [596, 521] width 381 height 47
type textarea "Milowe -"
type textarea "we should"
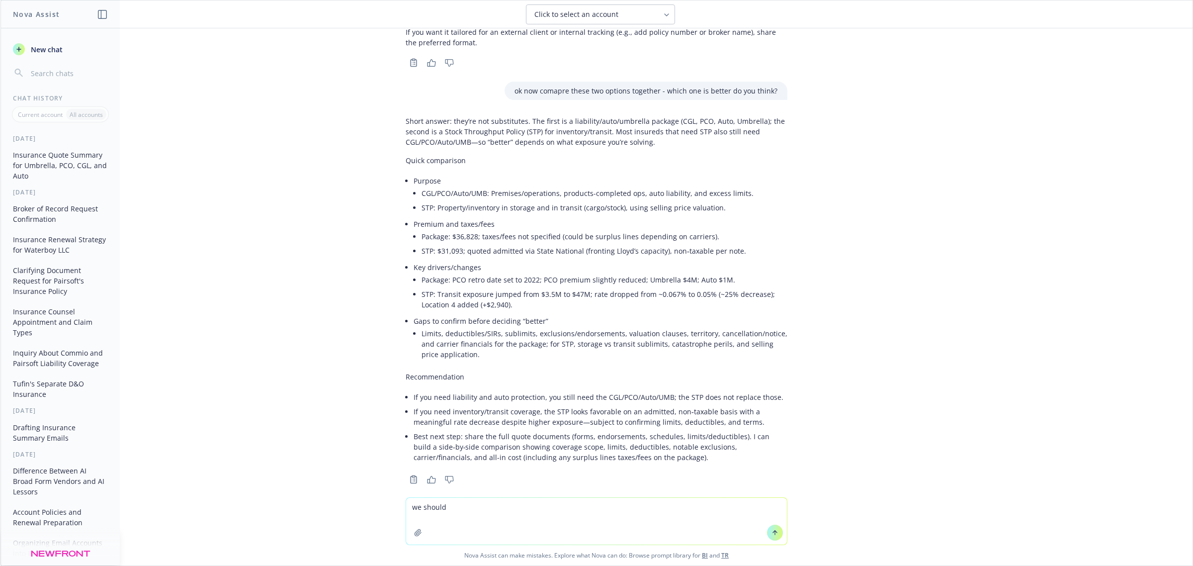
type textarea "we should"
click at [487, 516] on textarea at bounding box center [596, 521] width 381 height 47
click at [480, 520] on textarea at bounding box center [596, 521] width 381 height 47
click at [555, 513] on textarea at bounding box center [596, 521] width 381 height 47
click at [612, 517] on textarea at bounding box center [596, 521] width 381 height 47
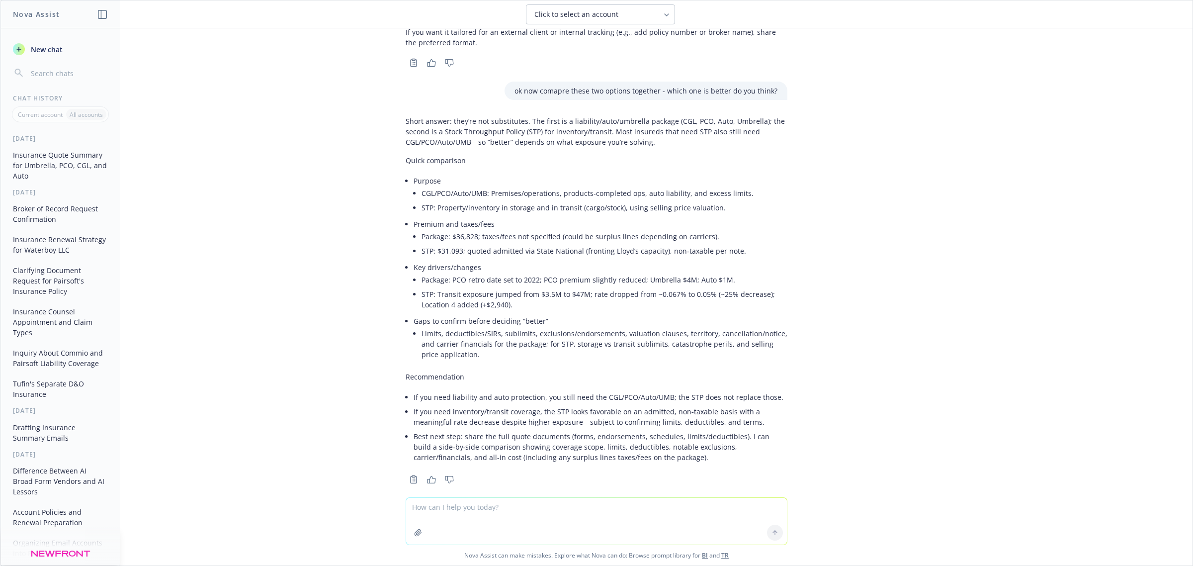
paste textarea "Newline has confirmed they can proceed with issuing the extension to 10/11 for …"
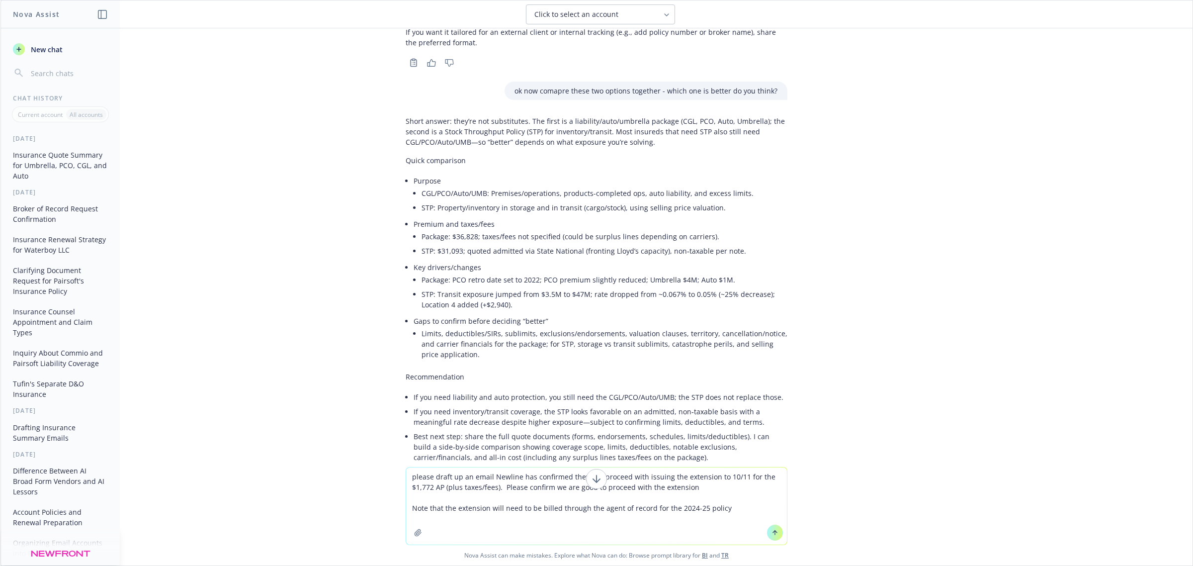
type textarea "please draft up an email Newline has confirmed they can proceed with issuing th…"
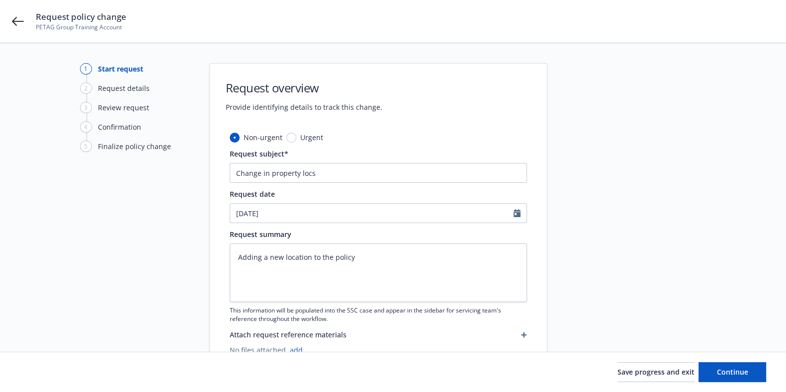
type textarea "x"
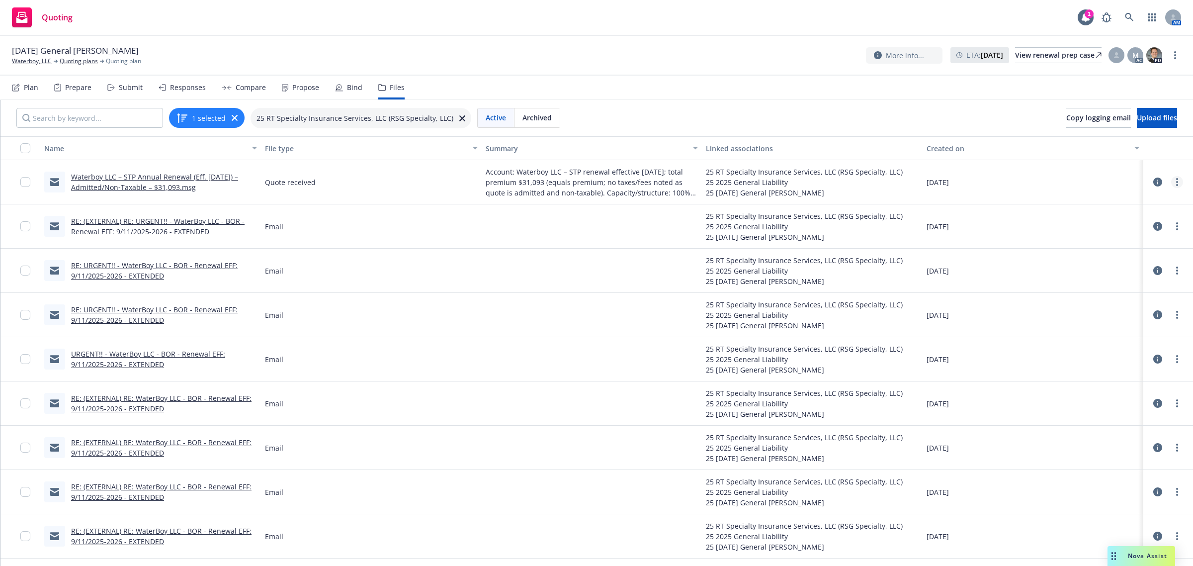
click at [1171, 183] on link "more" at bounding box center [1177, 182] width 12 height 12
